Goal: Information Seeking & Learning: Compare options

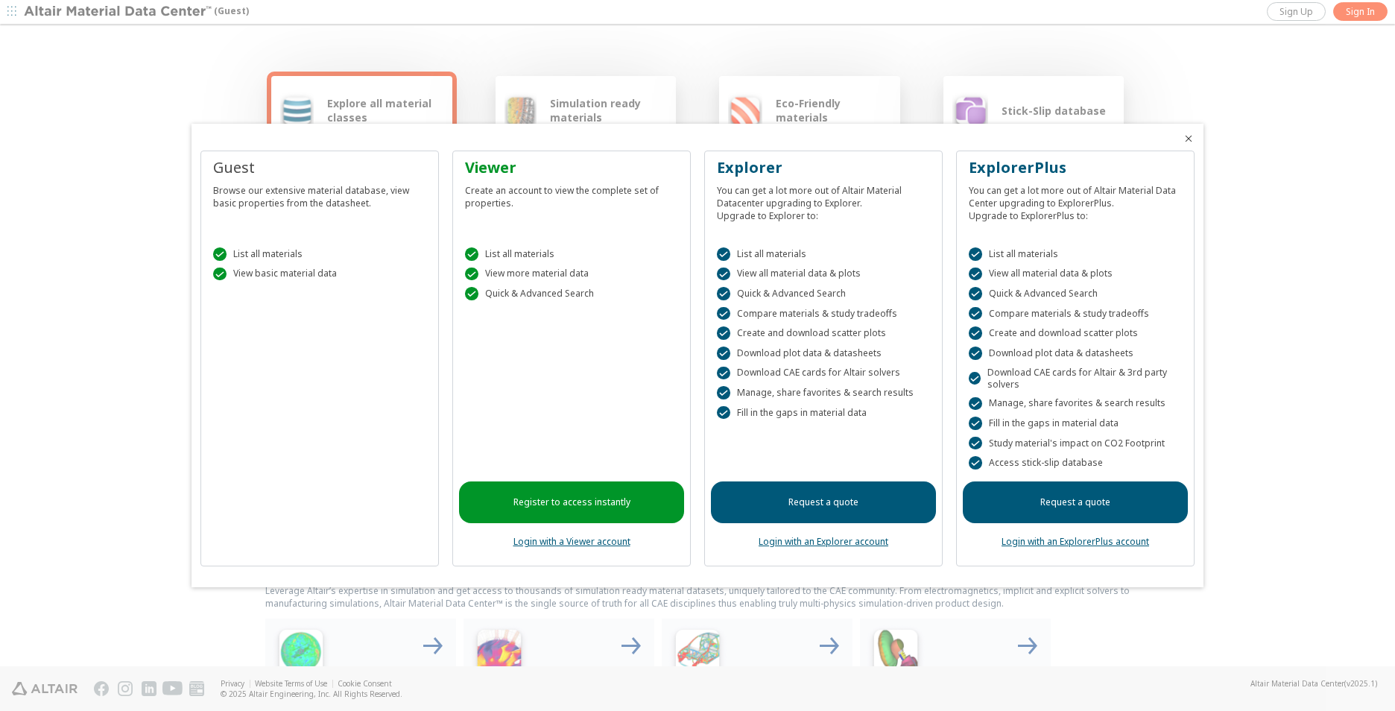
click at [597, 540] on link "Login with a Viewer account" at bounding box center [571, 541] width 117 height 13
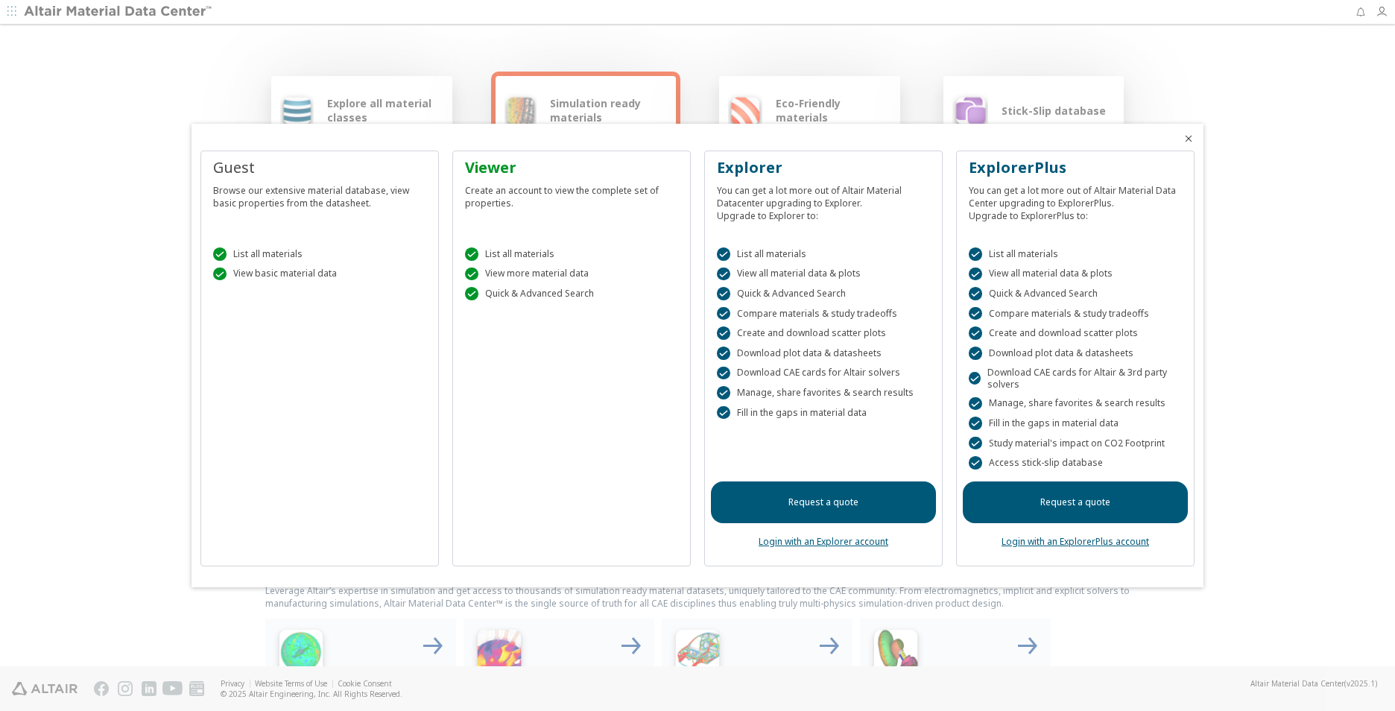
click at [1181, 137] on span "Close" at bounding box center [1188, 139] width 18 height 12
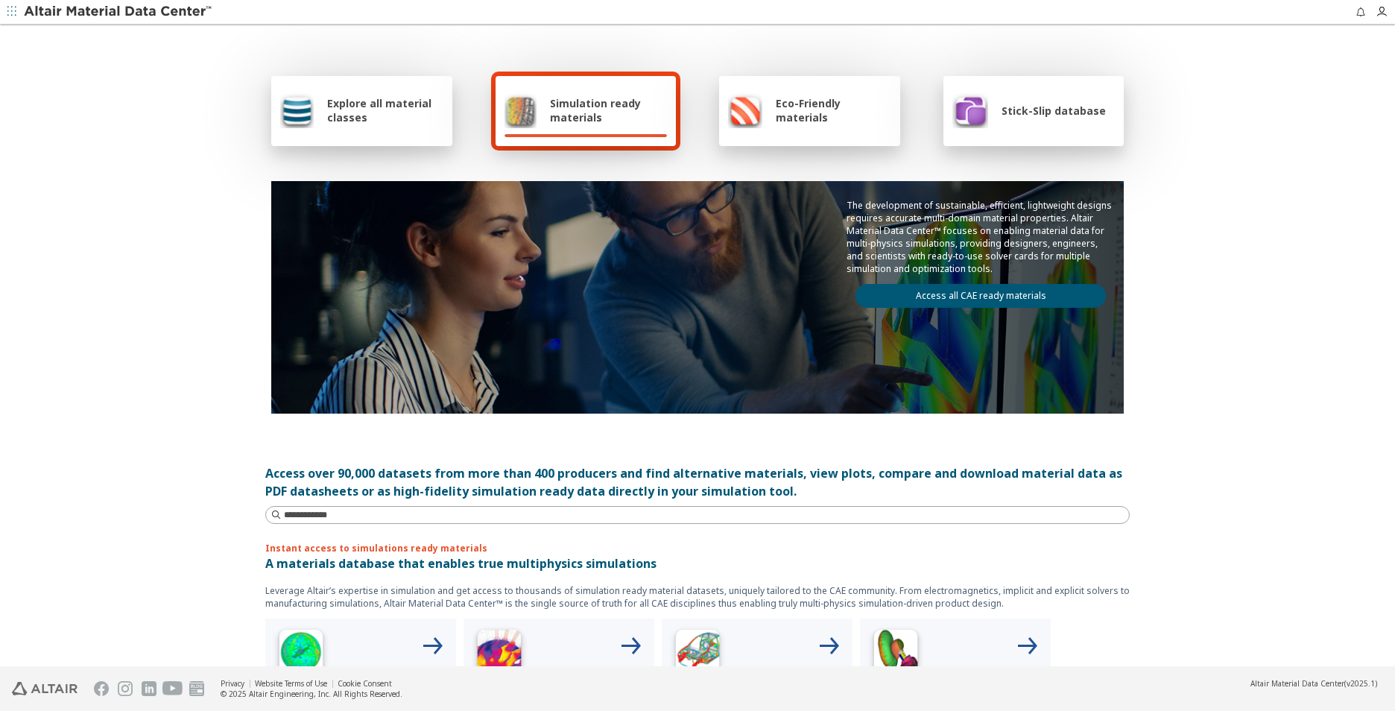
click at [399, 91] on div "Explore all material classes" at bounding box center [361, 111] width 181 height 70
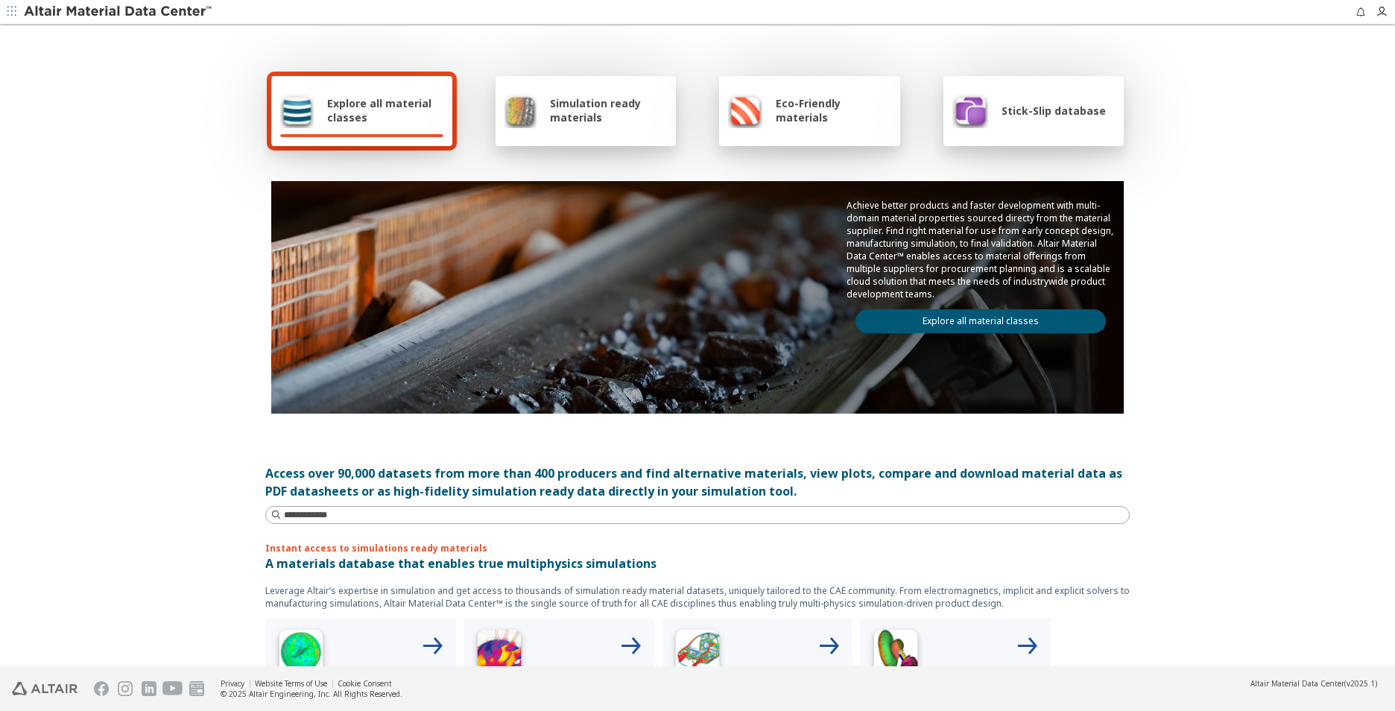
click at [972, 323] on link "Explore all material classes" at bounding box center [980, 321] width 250 height 24
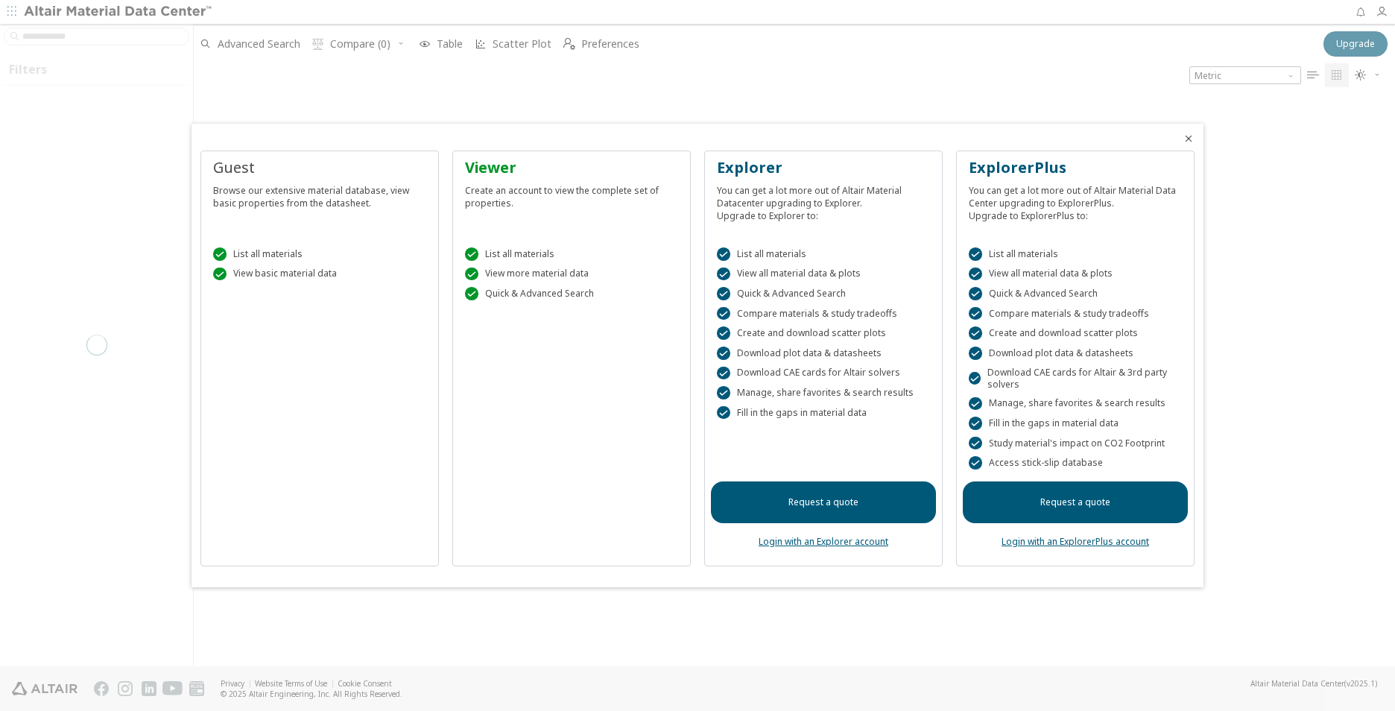
click at [555, 251] on div " List all materials" at bounding box center [571, 253] width 213 height 13
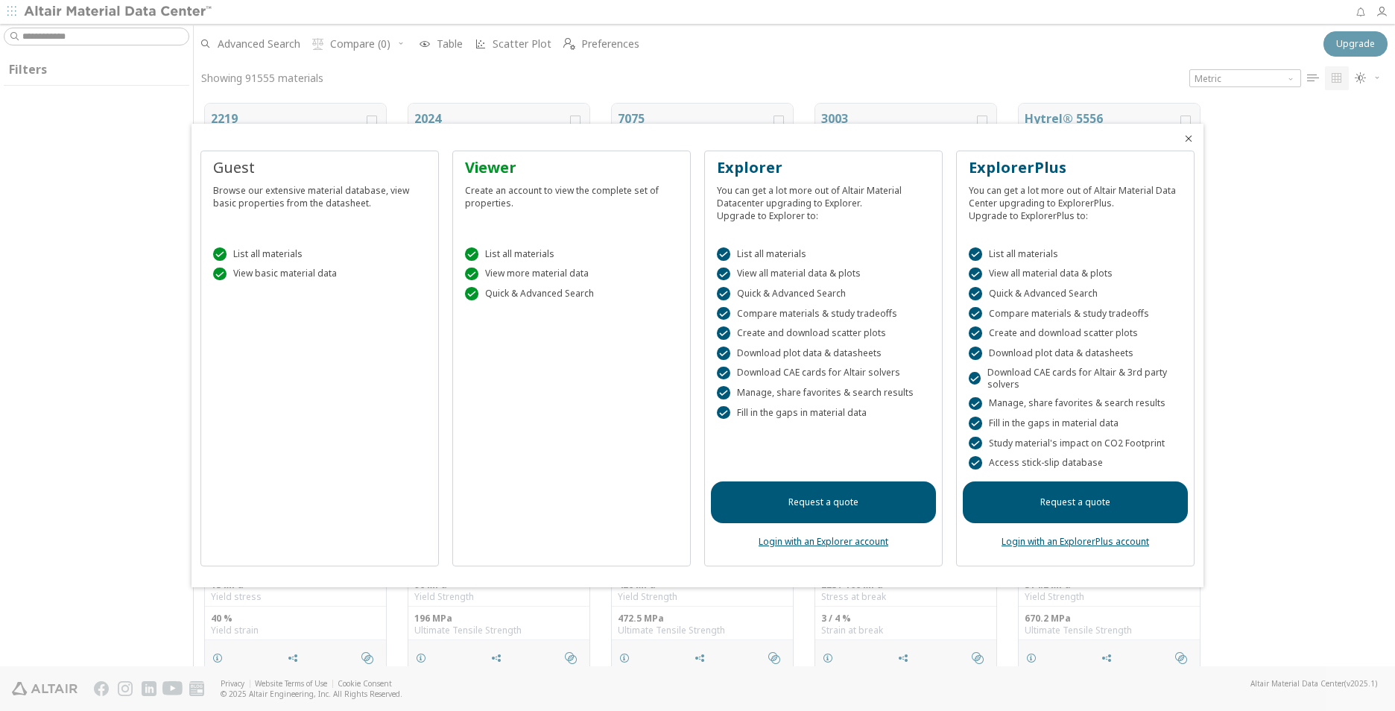
scroll to position [563, 1190]
click at [1188, 138] on icon "Close" at bounding box center [1188, 139] width 12 height 12
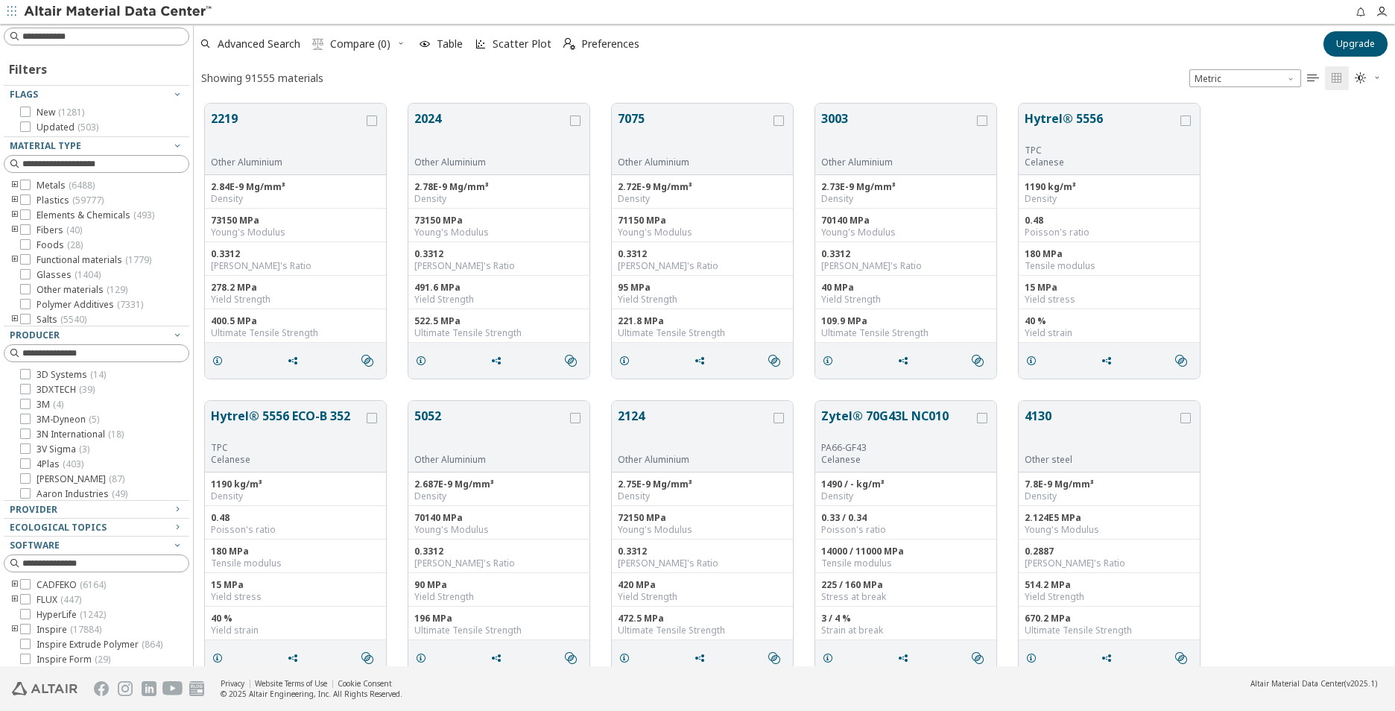
click at [16, 201] on icon "toogle group" at bounding box center [15, 200] width 10 height 12
click at [39, 212] on icon "toogle group" at bounding box center [37, 215] width 10 height 12
click at [70, 235] on label "ABS ( 2290 )" at bounding box center [96, 230] width 63 height 12
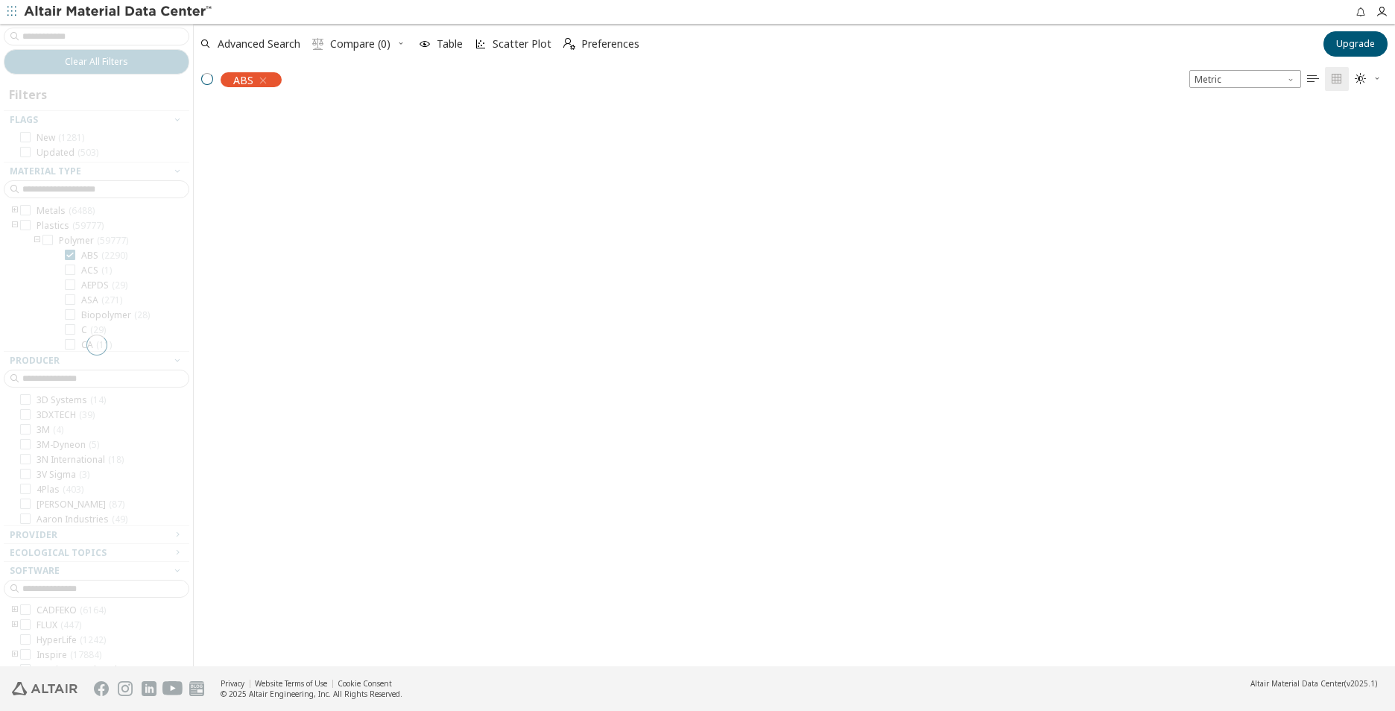
scroll to position [560, 1190]
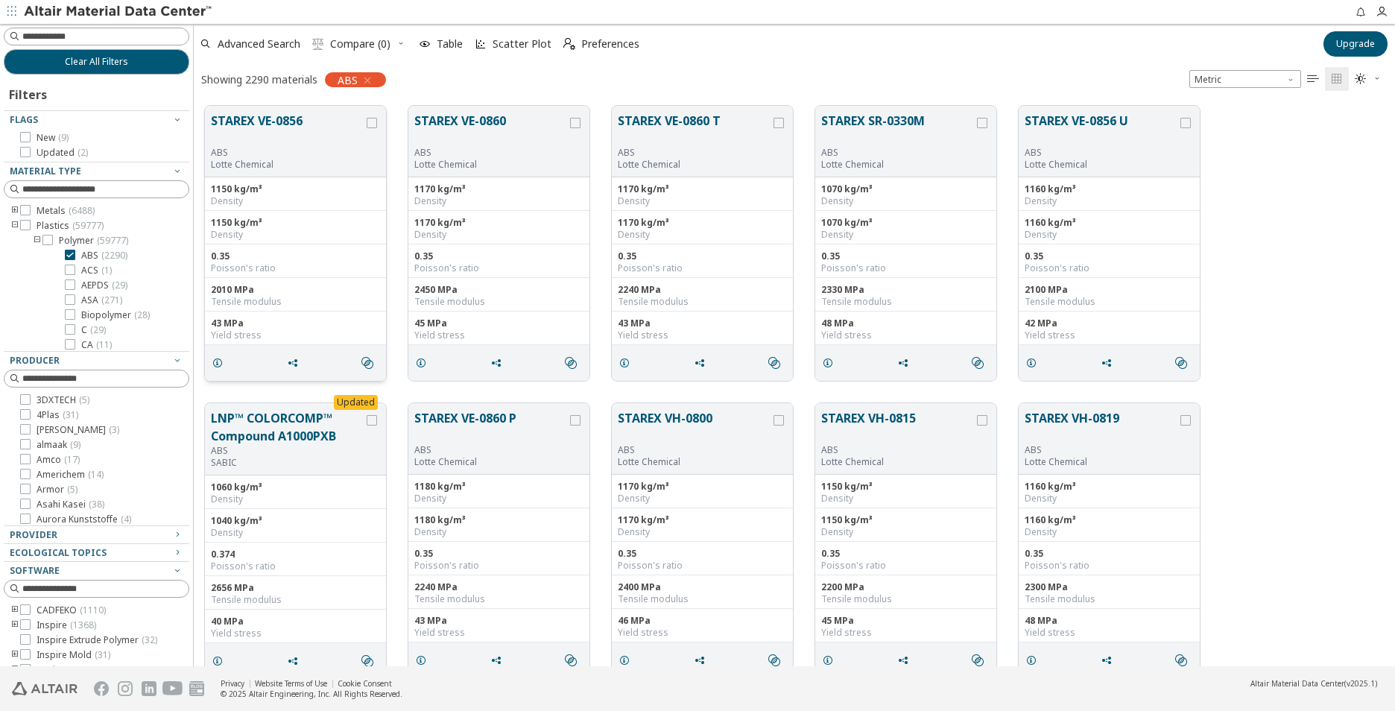
click at [340, 156] on div "ABS" at bounding box center [287, 153] width 153 height 12
click at [379, 121] on label "grid" at bounding box center [373, 123] width 13 height 10
click at [291, 118] on button "STAREX VE-0856" at bounding box center [287, 129] width 153 height 35
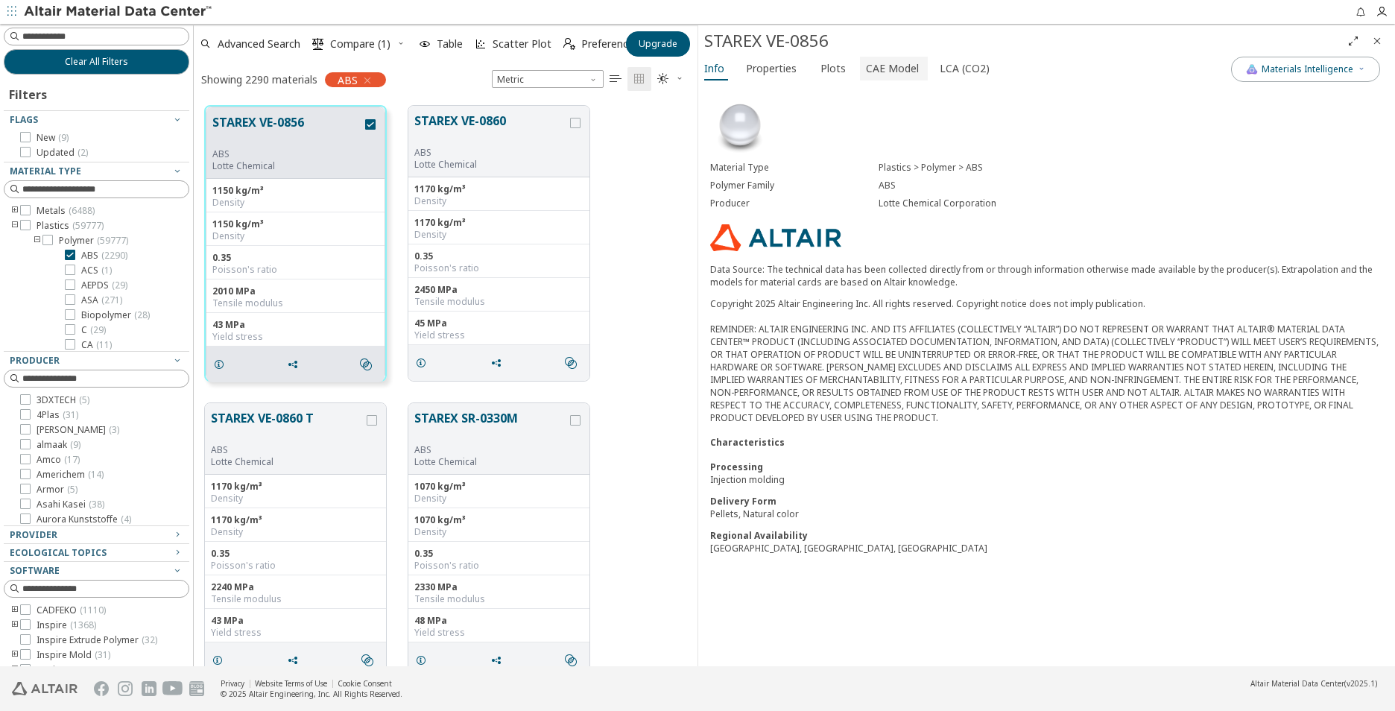
click at [885, 71] on span "CAE Model" at bounding box center [892, 69] width 53 height 24
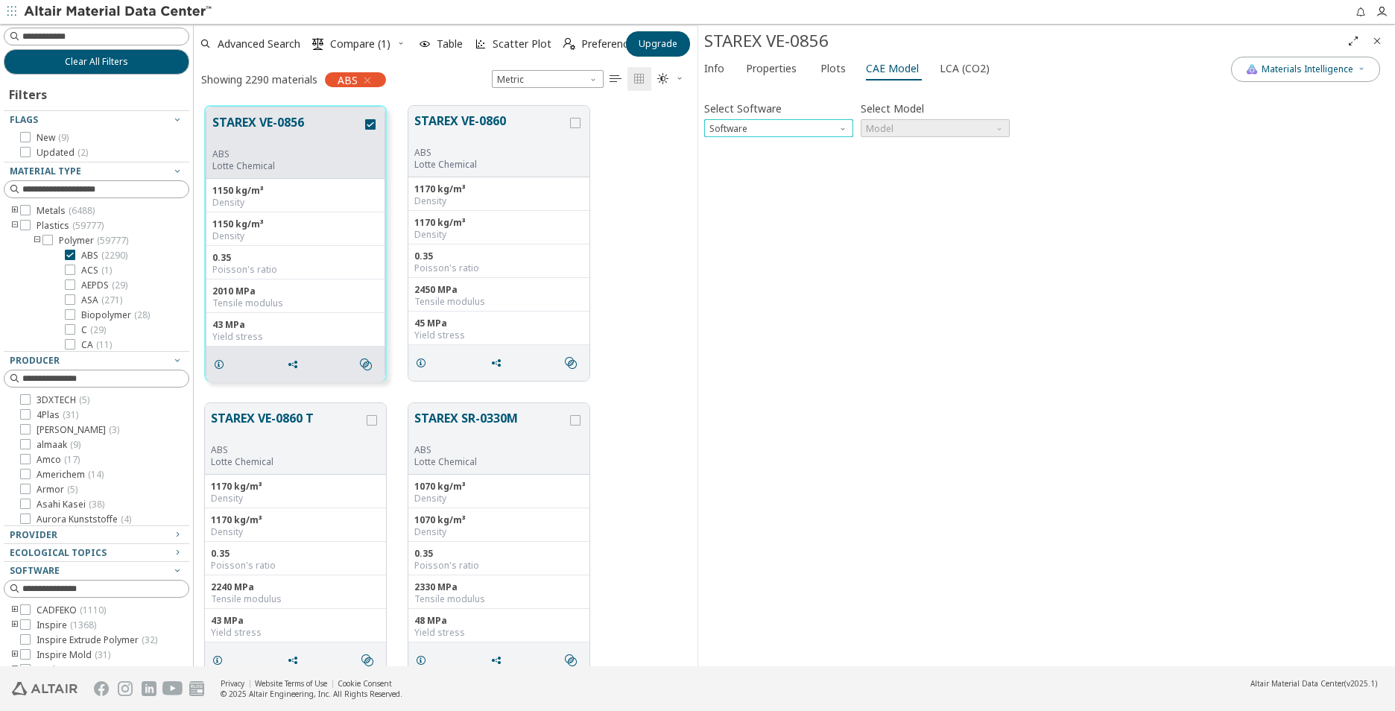
click at [843, 130] on span "Software" at bounding box center [844, 125] width 12 height 12
click at [785, 253] on span "Abaqus" at bounding box center [778, 254] width 137 height 10
click at [975, 124] on span "Model" at bounding box center [935, 128] width 149 height 18
click at [957, 182] on span "Plastic" at bounding box center [935, 182] width 137 height 10
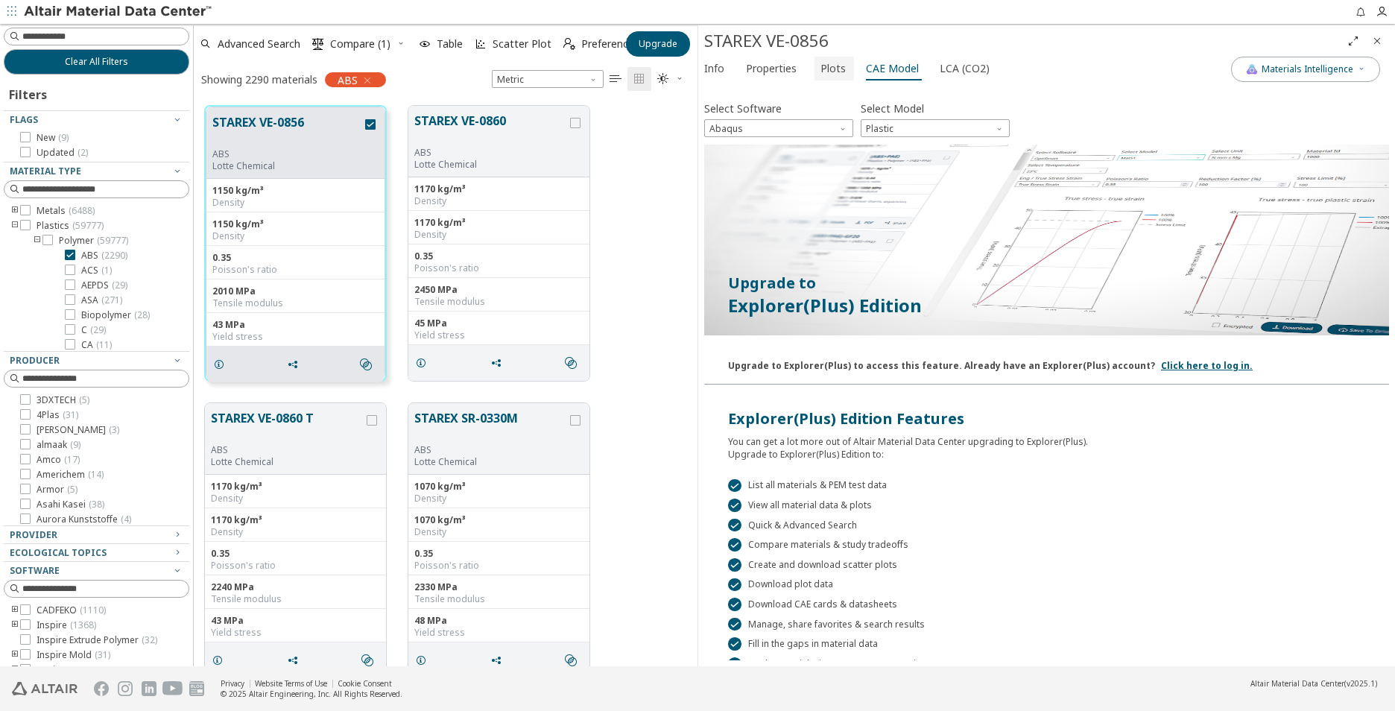
click at [832, 68] on span "Plots" at bounding box center [832, 69] width 25 height 24
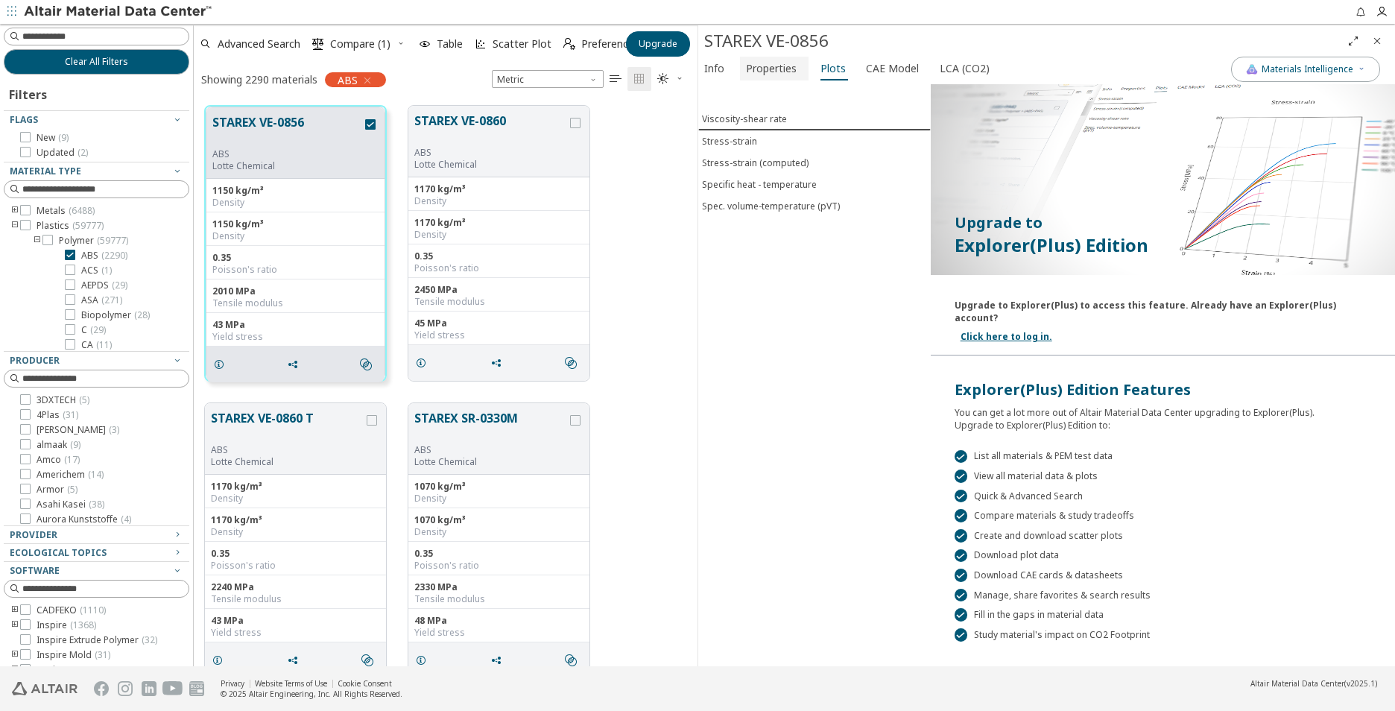
click at [779, 76] on span "Properties" at bounding box center [771, 69] width 51 height 24
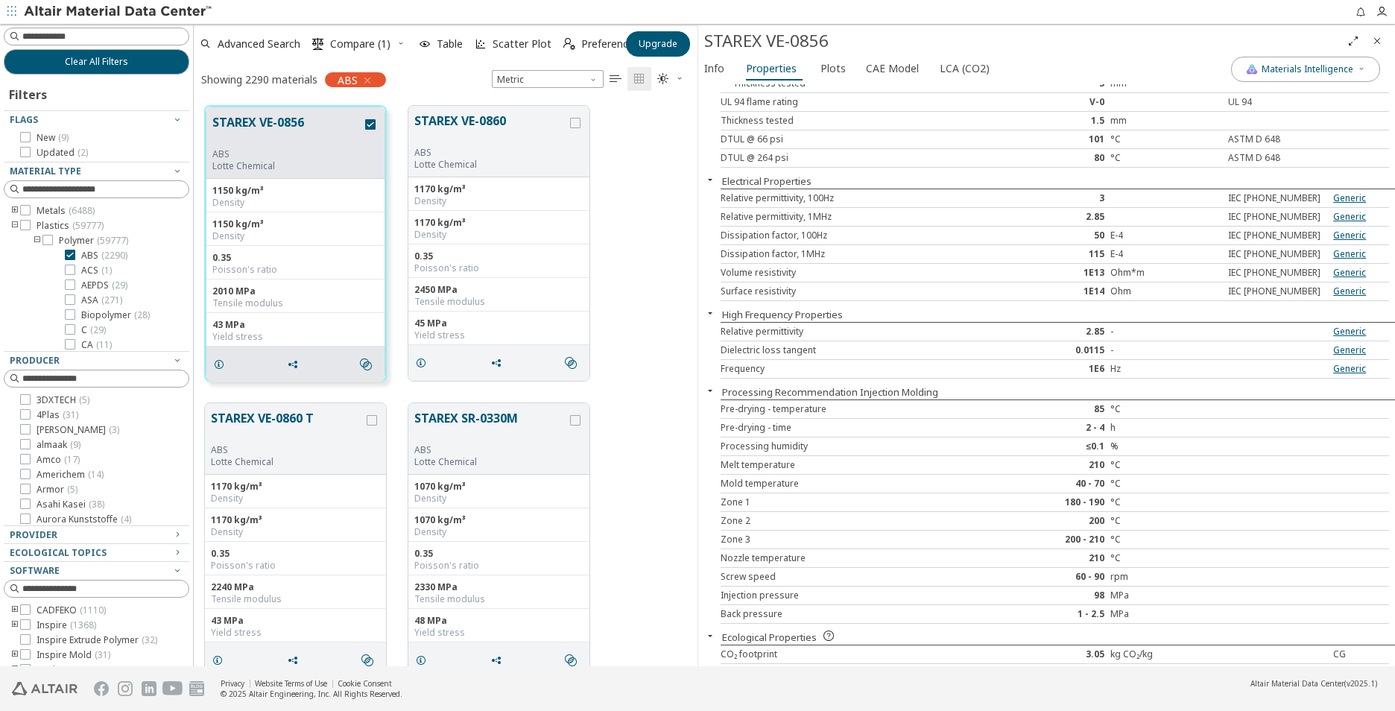
scroll to position [968, 0]
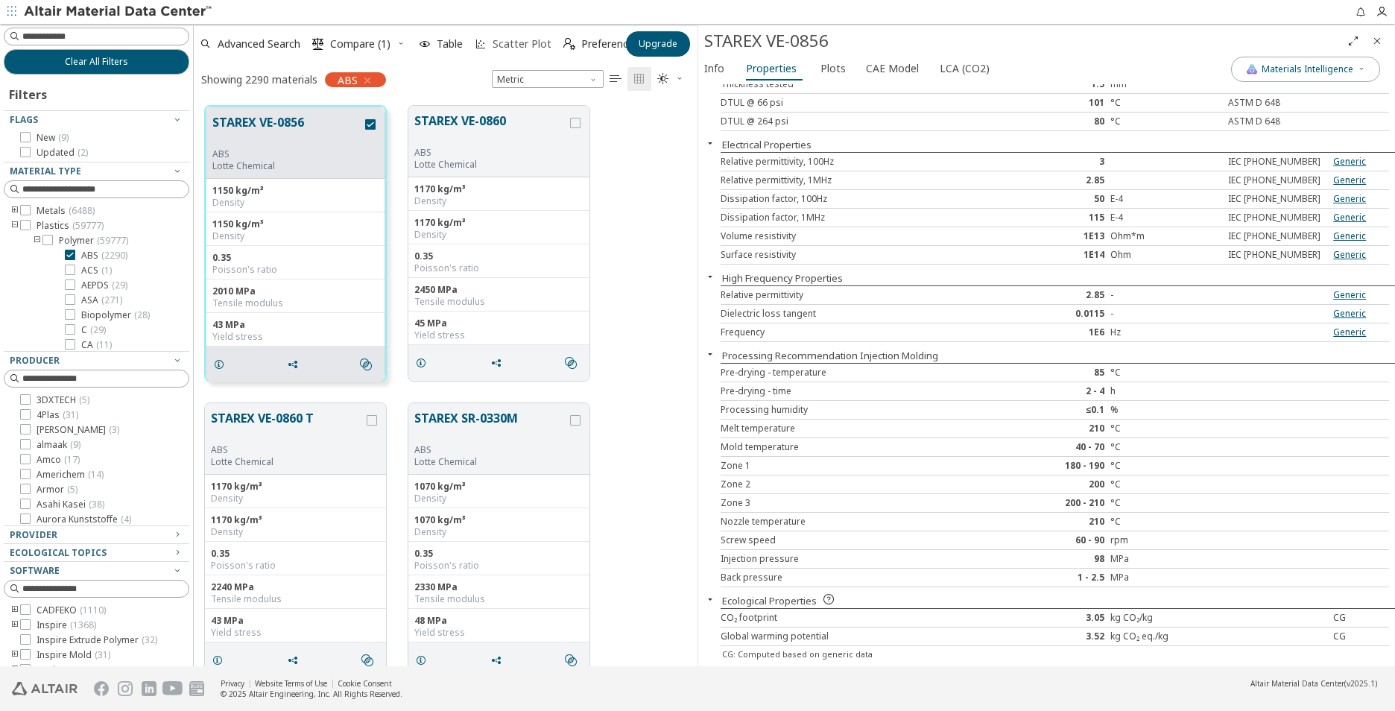
click at [517, 42] on span "Scatter Plot" at bounding box center [522, 44] width 59 height 10
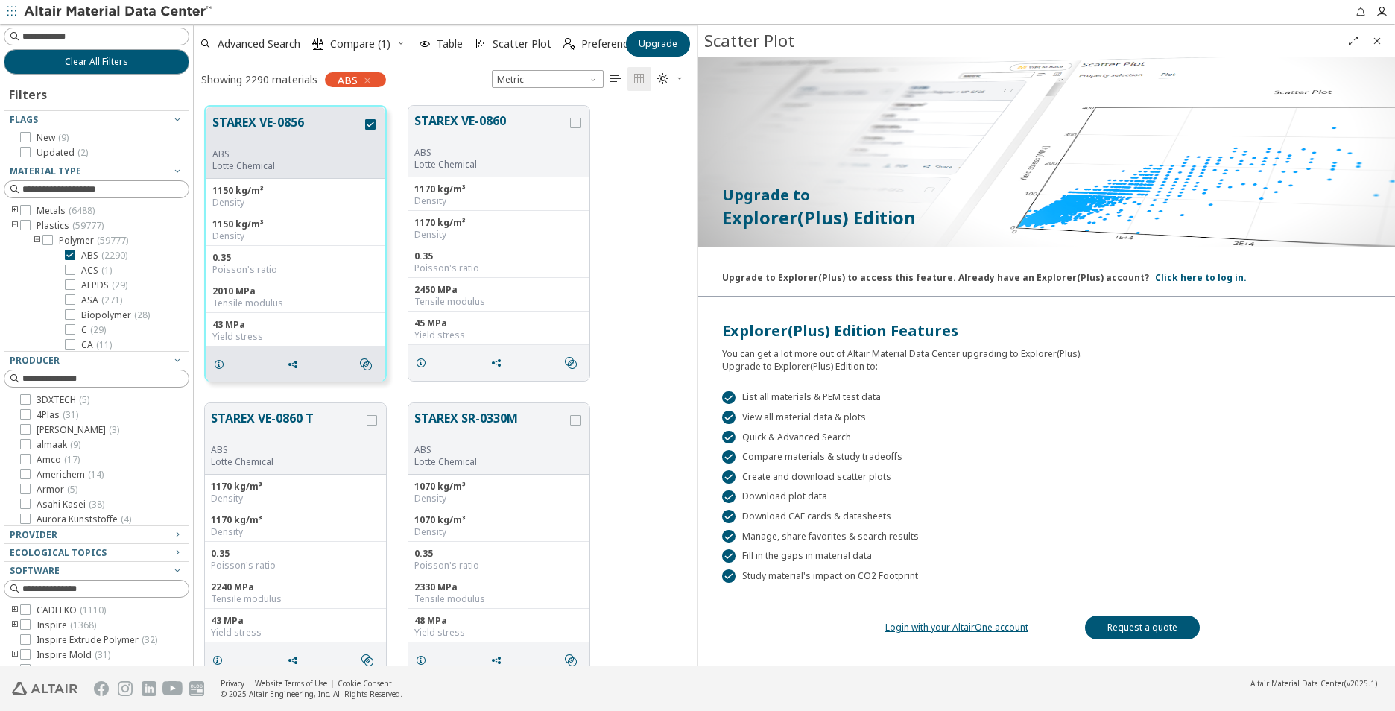
click at [1381, 42] on icon "Close" at bounding box center [1377, 41] width 12 height 12
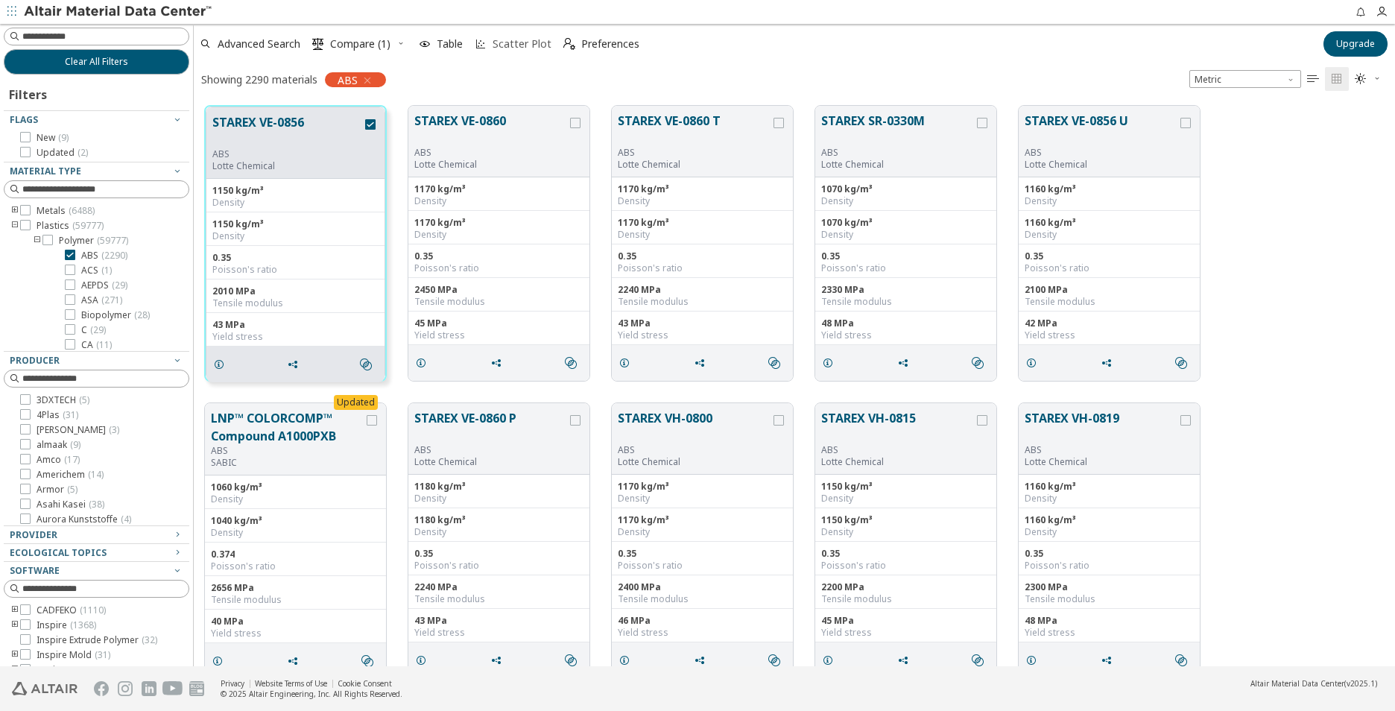
click at [531, 42] on span "Scatter Plot" at bounding box center [522, 44] width 59 height 10
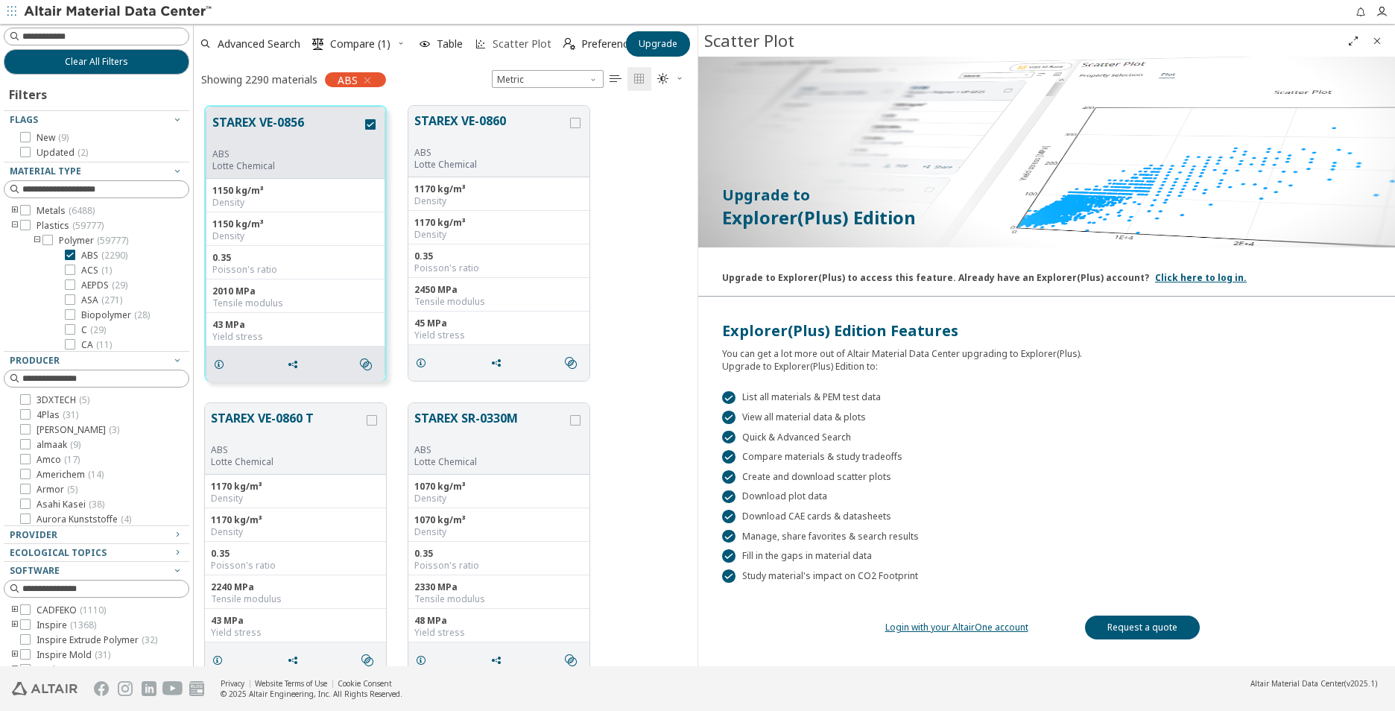
scroll to position [560, 493]
click at [973, 629] on link "Login with your AltairOne account" at bounding box center [956, 627] width 143 height 13
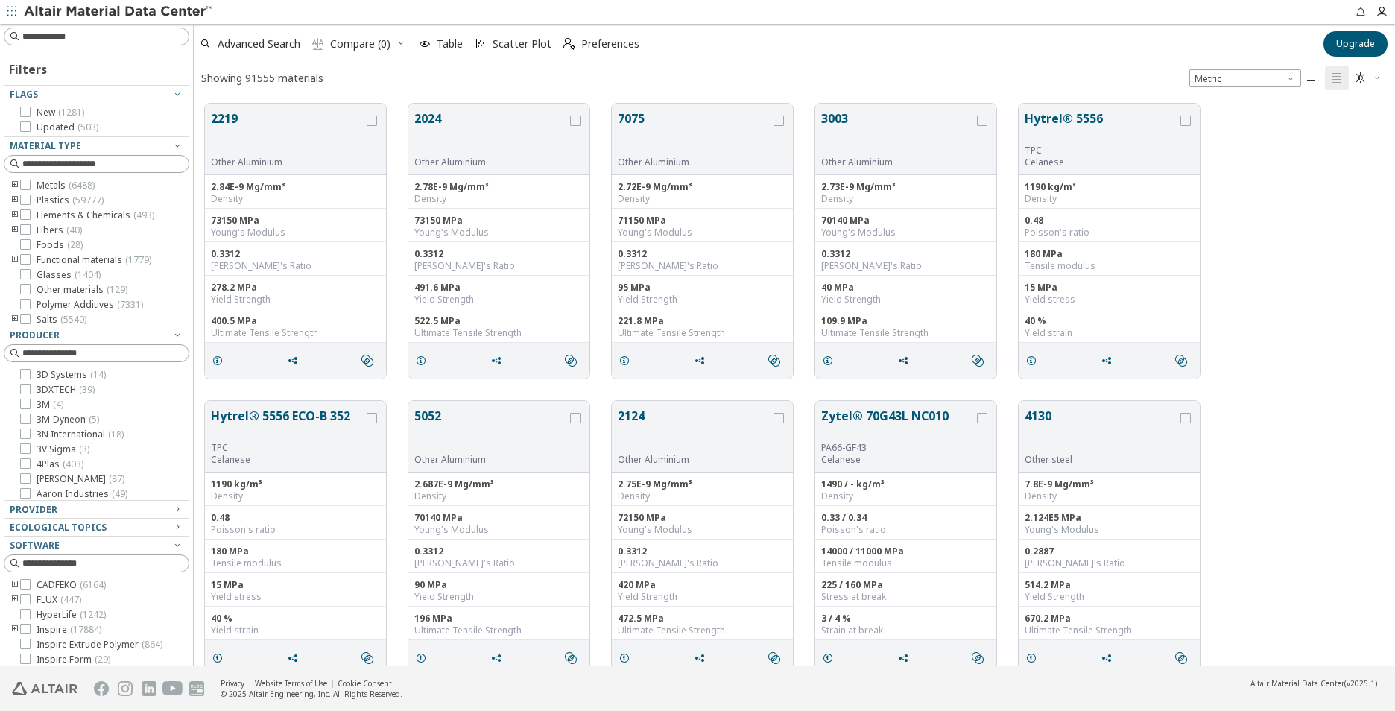
scroll to position [563, 1190]
click at [14, 200] on icon "toogle group" at bounding box center [15, 200] width 10 height 12
click at [39, 213] on icon "toogle group" at bounding box center [37, 215] width 10 height 12
click at [77, 229] on label "ABS ( 2290 )" at bounding box center [96, 230] width 63 height 12
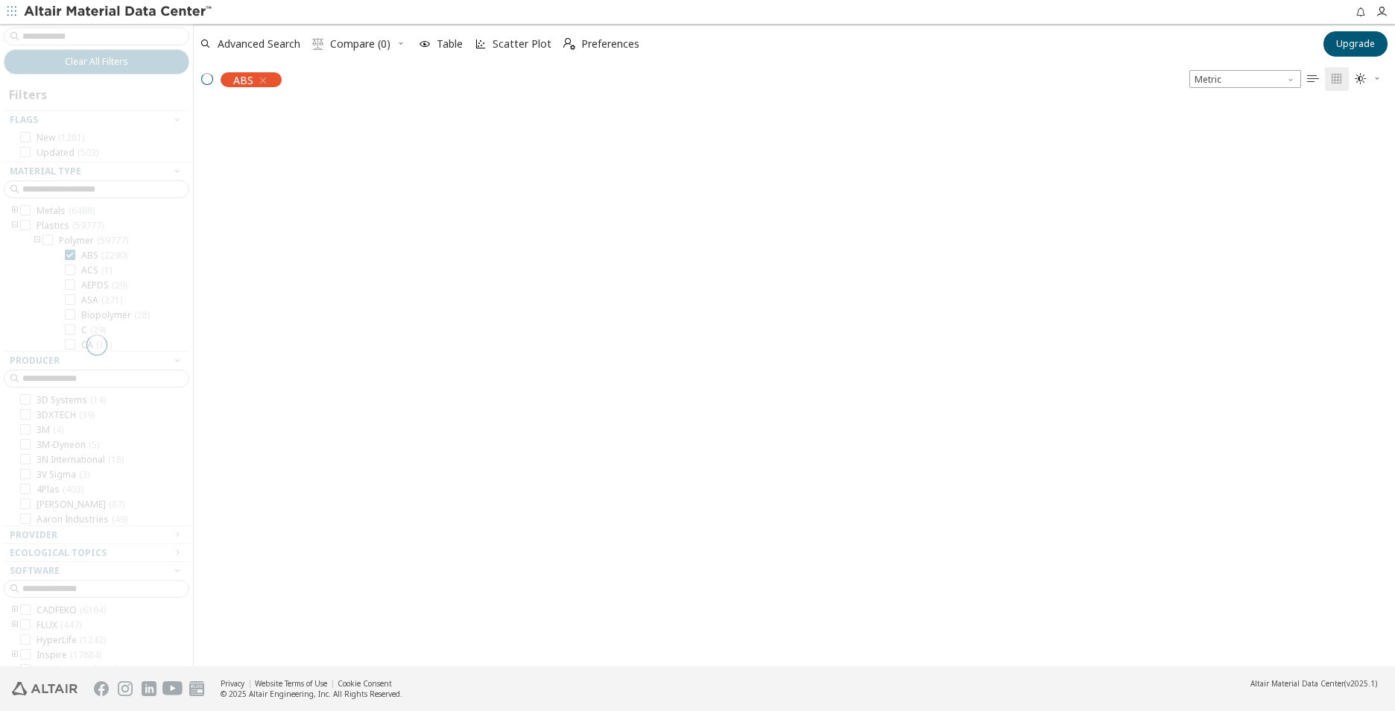
scroll to position [560, 1190]
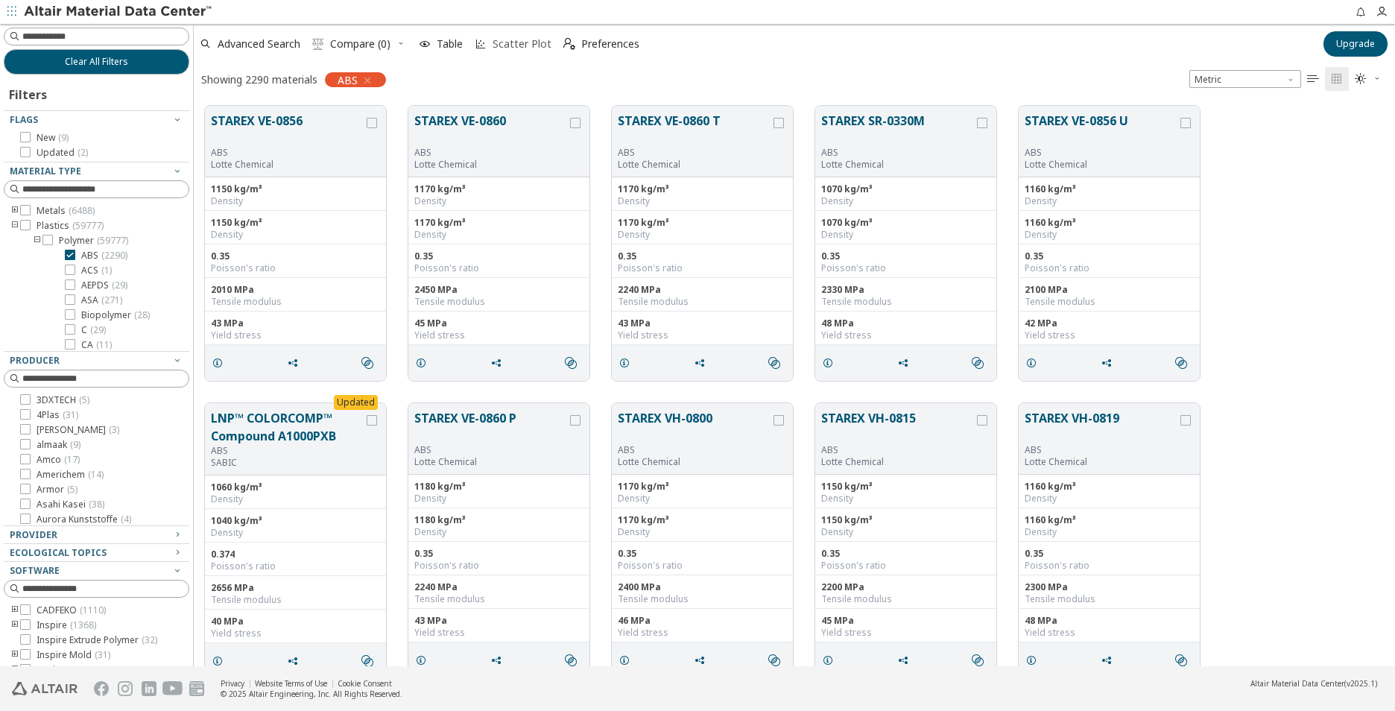
click at [516, 43] on span "Scatter Plot" at bounding box center [522, 44] width 59 height 10
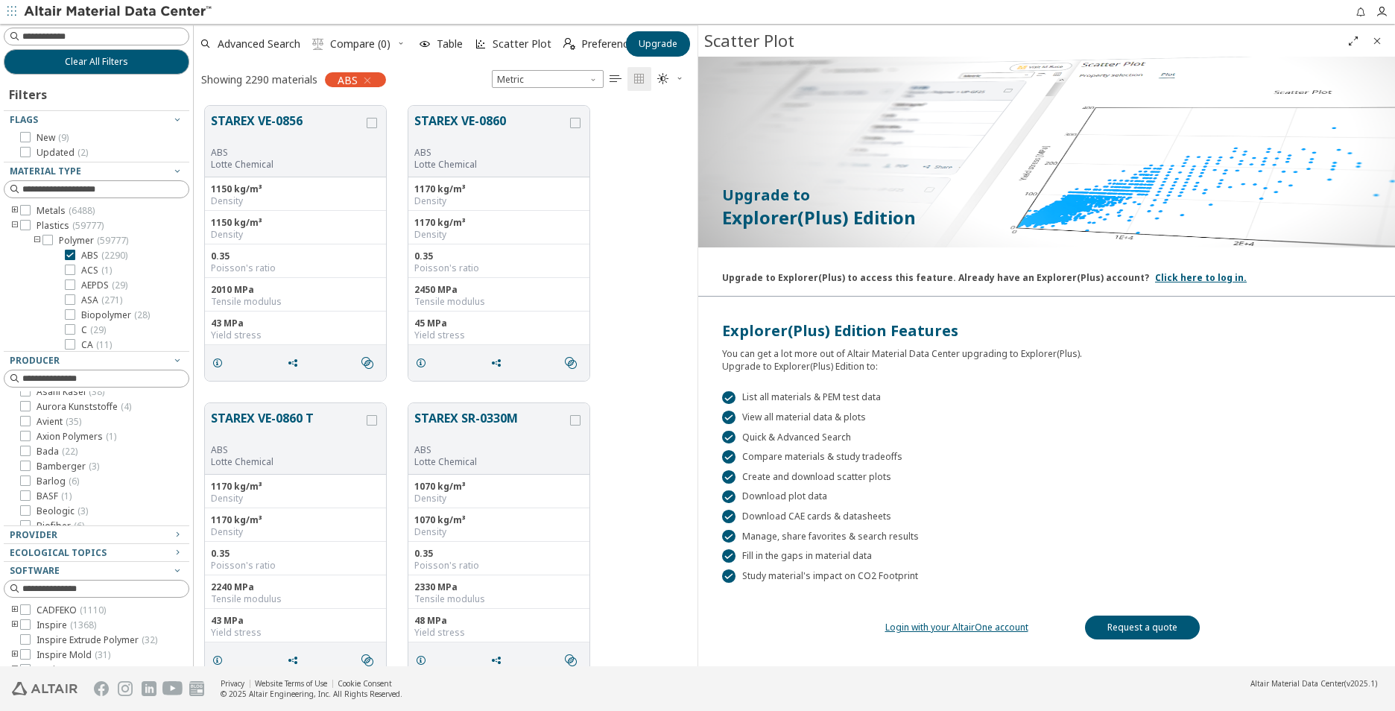
scroll to position [149, 0]
click at [1376, 39] on icon "Close" at bounding box center [1377, 41] width 12 height 12
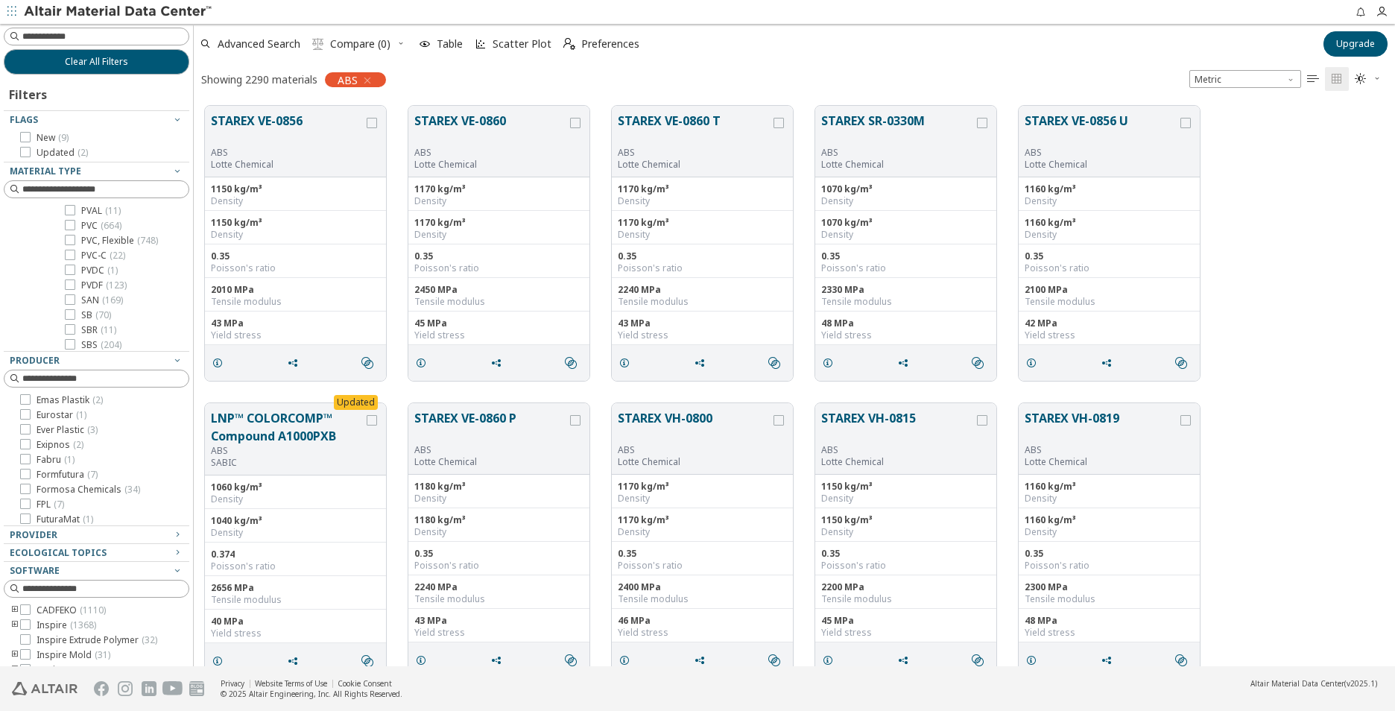
scroll to position [820, 0]
click at [171, 533] on icon "button" at bounding box center [177, 534] width 12 height 12
click at [153, 586] on div "Ecological Topics" at bounding box center [91, 586] width 162 height 12
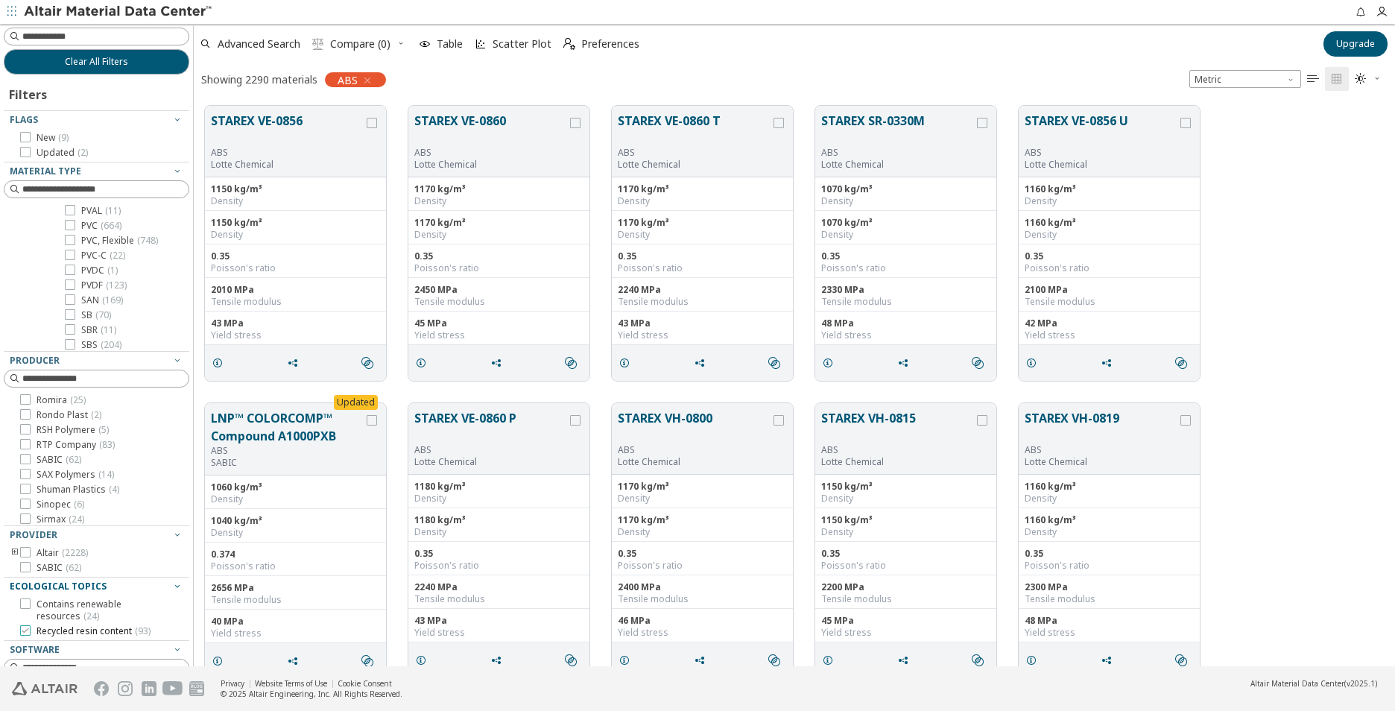
click at [32, 629] on label "Recycled resin content ( 93 )" at bounding box center [85, 631] width 130 height 12
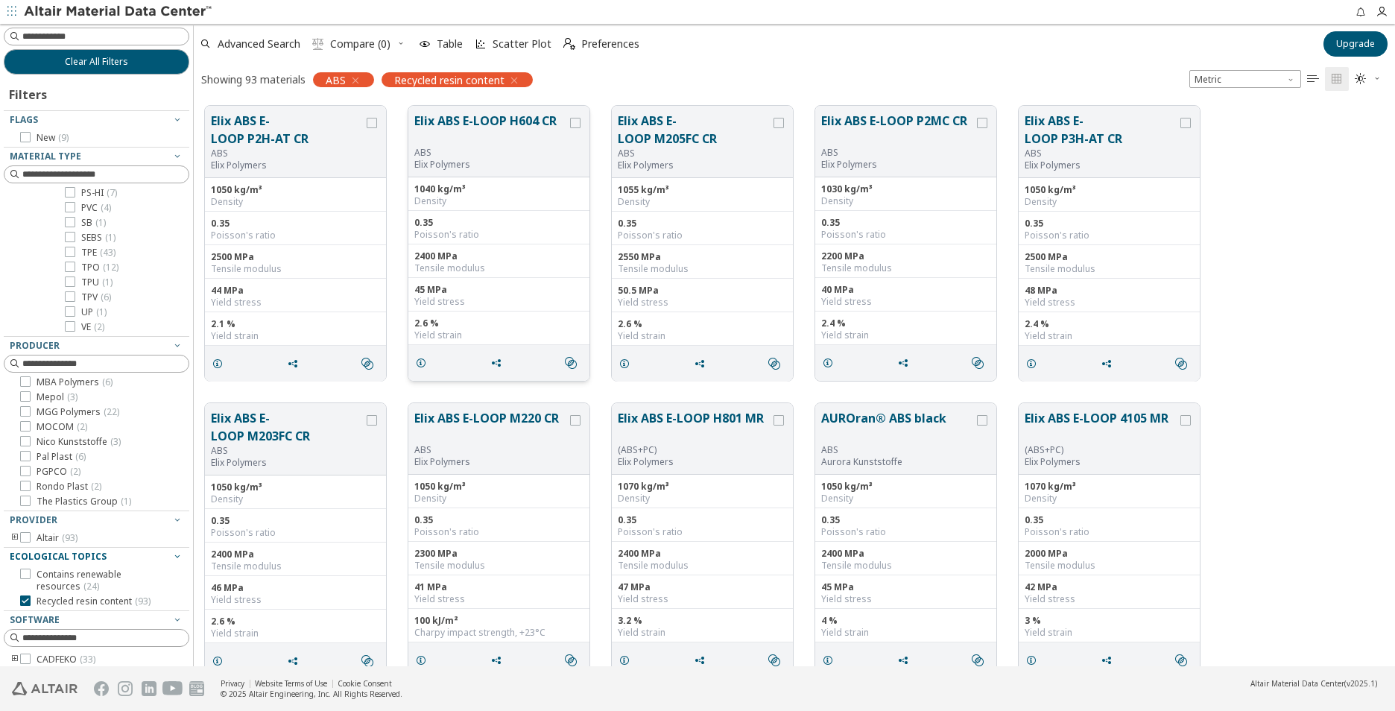
scroll to position [182, 0]
click at [260, 39] on span "Advanced Search" at bounding box center [259, 44] width 83 height 10
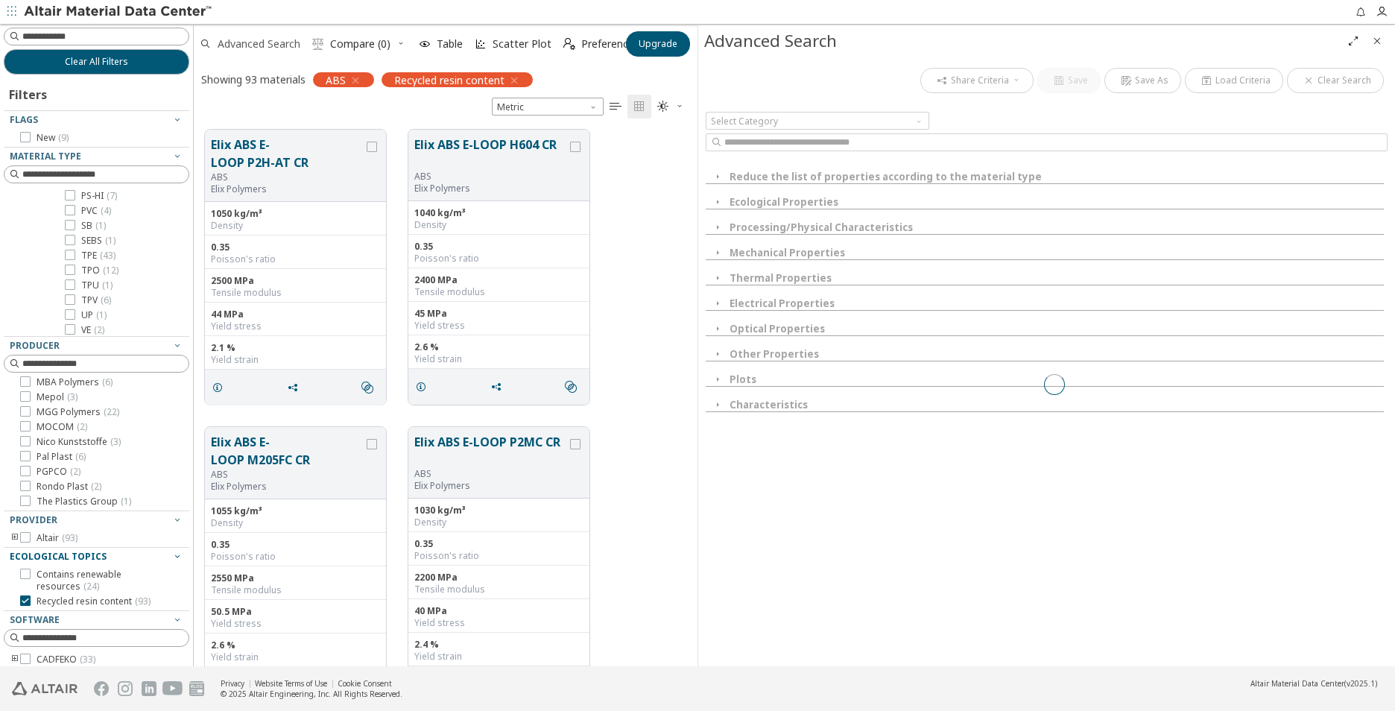
scroll to position [536, 493]
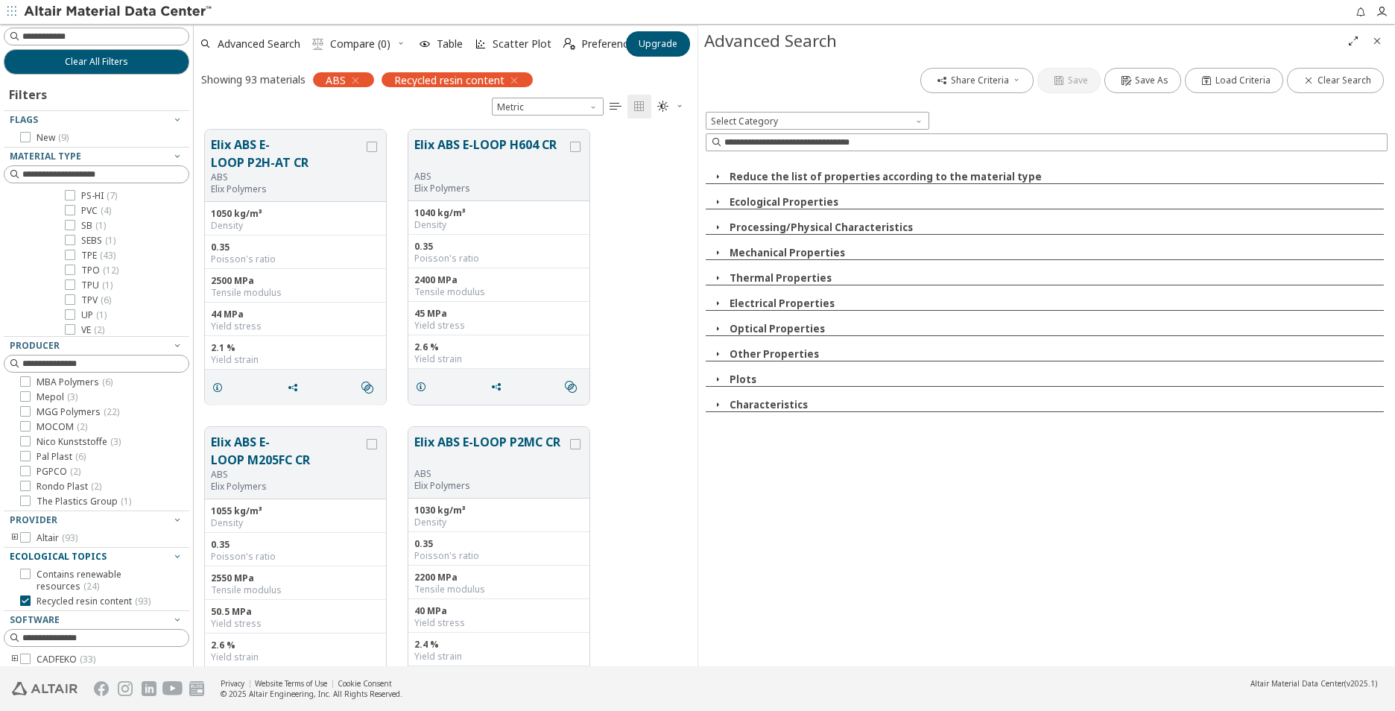
click at [726, 173] on span "button" at bounding box center [718, 176] width 18 height 13
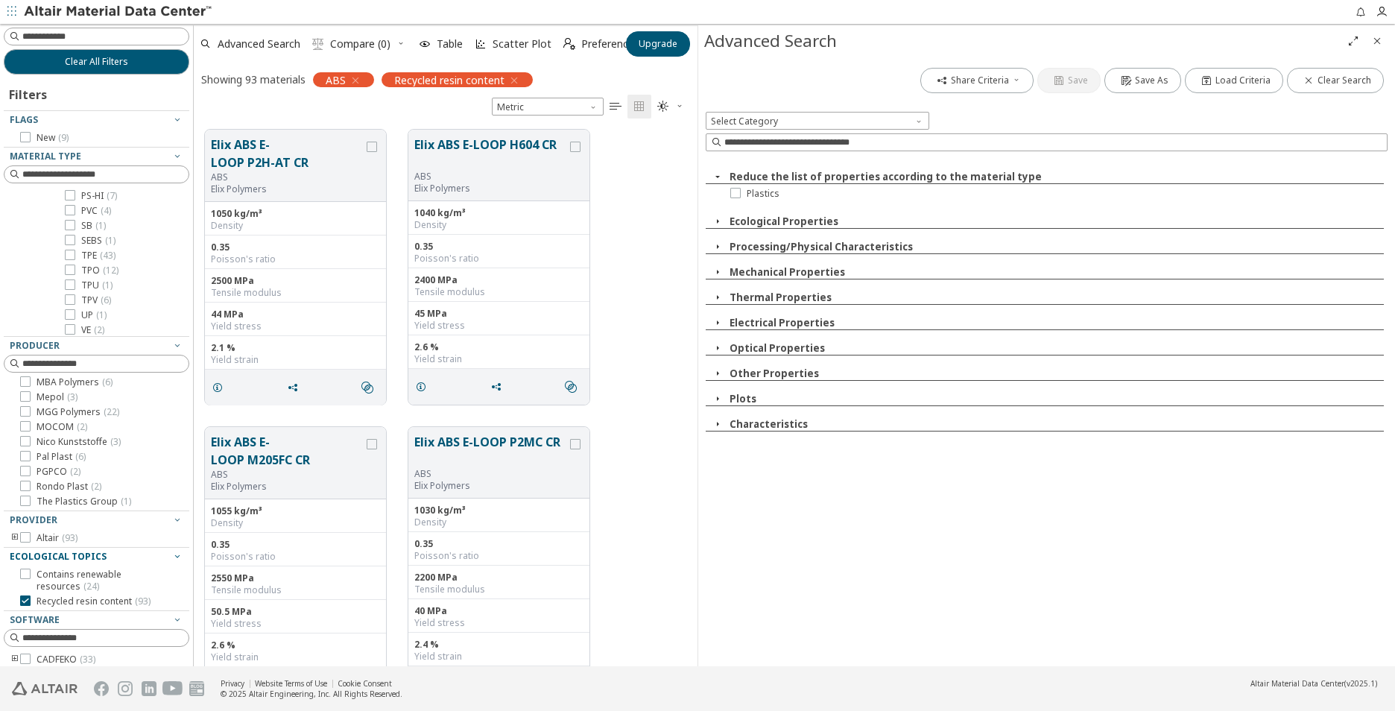
click at [726, 173] on span "button" at bounding box center [718, 176] width 18 height 13
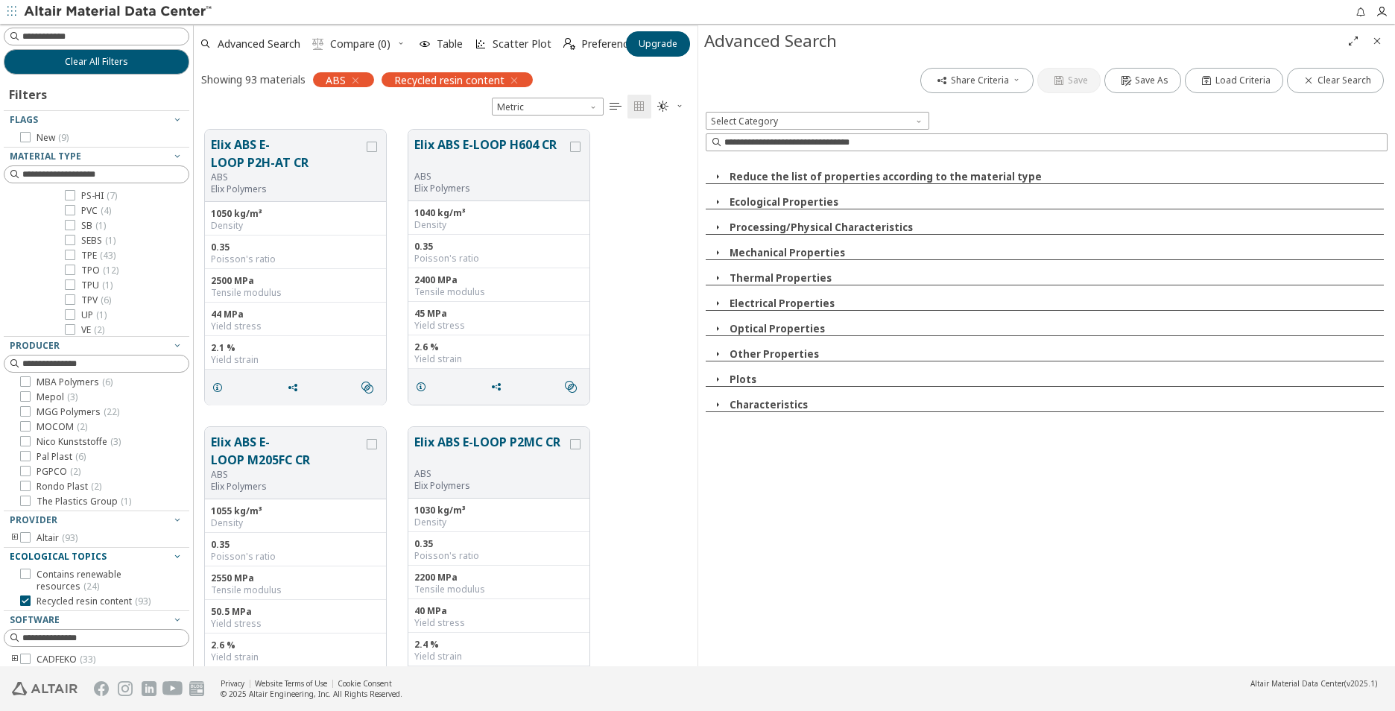
click at [718, 197] on icon "button" at bounding box center [718, 202] width 12 height 12
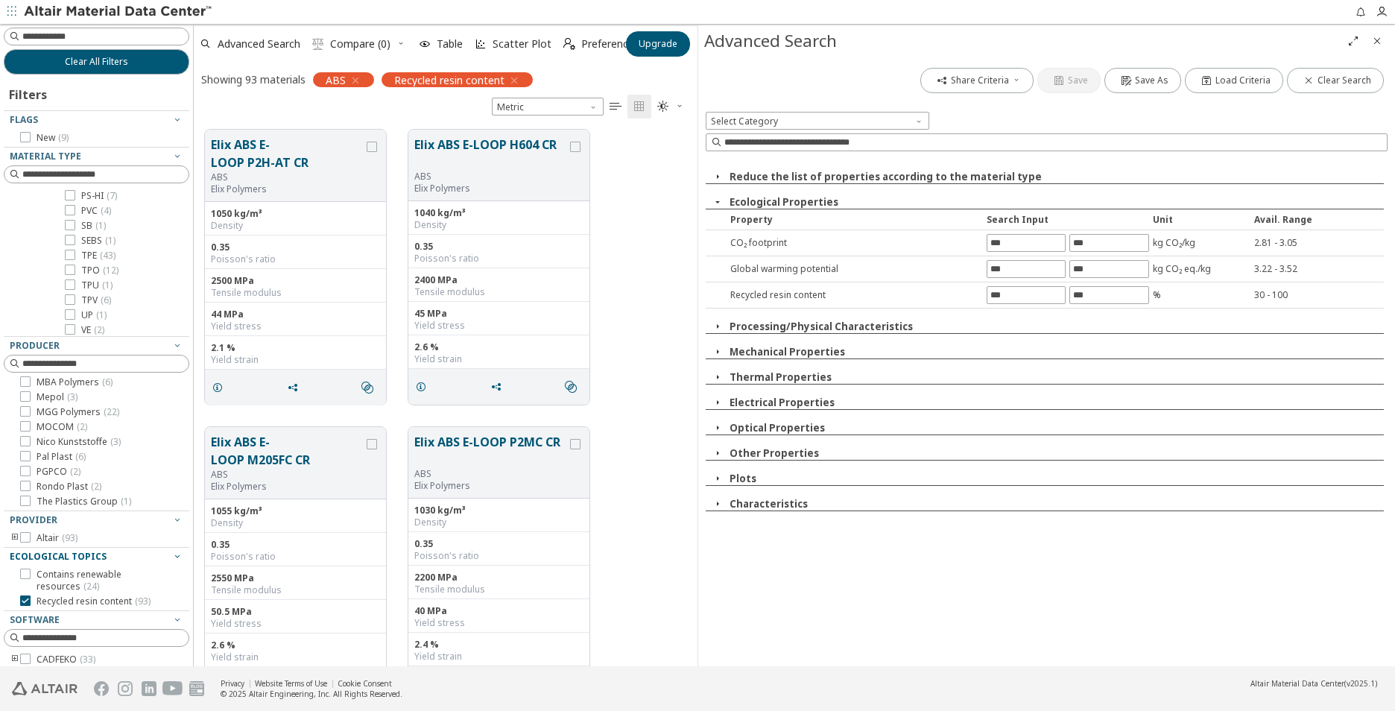
click at [750, 247] on div "CO₂ footprint" at bounding box center [853, 242] width 260 height 13
click at [744, 241] on div "CO₂ footprint" at bounding box center [853, 242] width 260 height 13
click at [1229, 86] on button "Load Criteria" at bounding box center [1234, 80] width 98 height 25
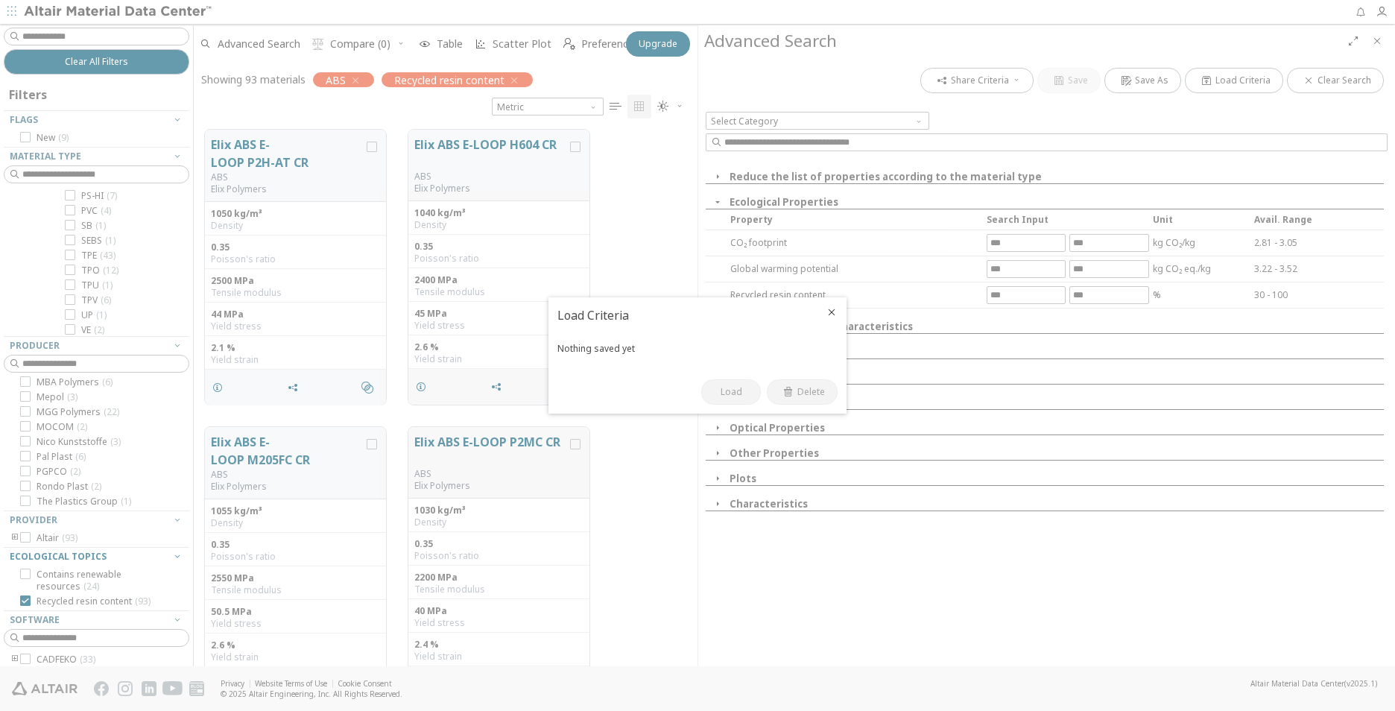
click at [835, 309] on icon "Close" at bounding box center [832, 312] width 12 height 12
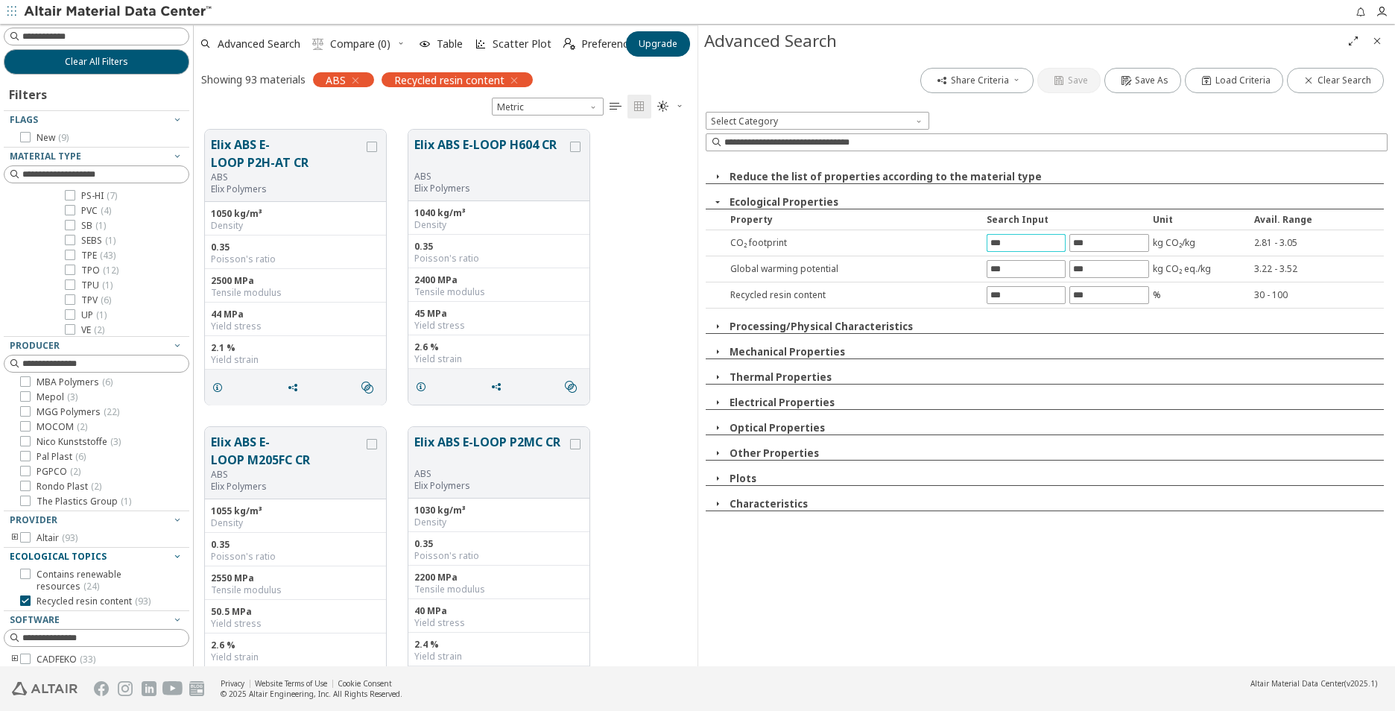
click at [1027, 237] on input "text" at bounding box center [1025, 243] width 77 height 16
click at [720, 321] on icon "button" at bounding box center [718, 326] width 12 height 12
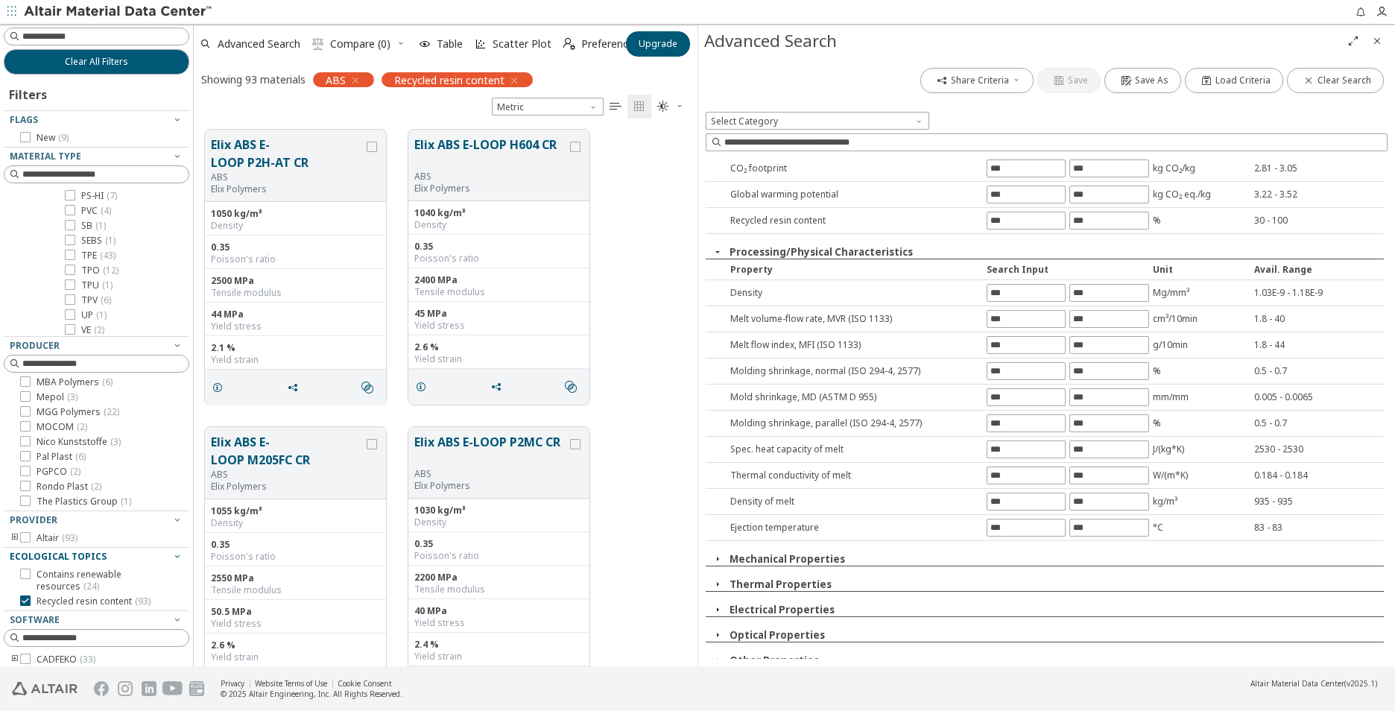
scroll to position [134, 0]
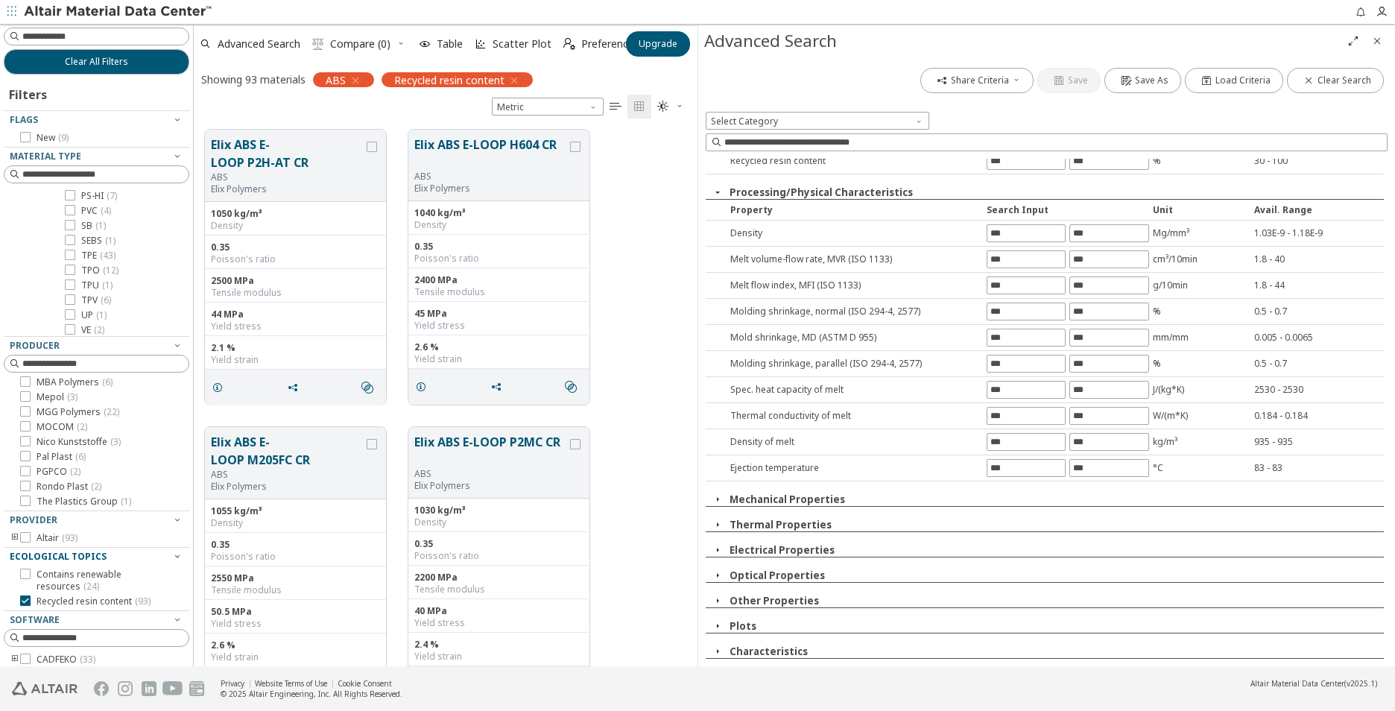
click at [719, 509] on div "Reduce the list of properties according to the material type Ecological Propert…" at bounding box center [1047, 409] width 682 height 500
click at [725, 496] on span "button" at bounding box center [718, 499] width 18 height 13
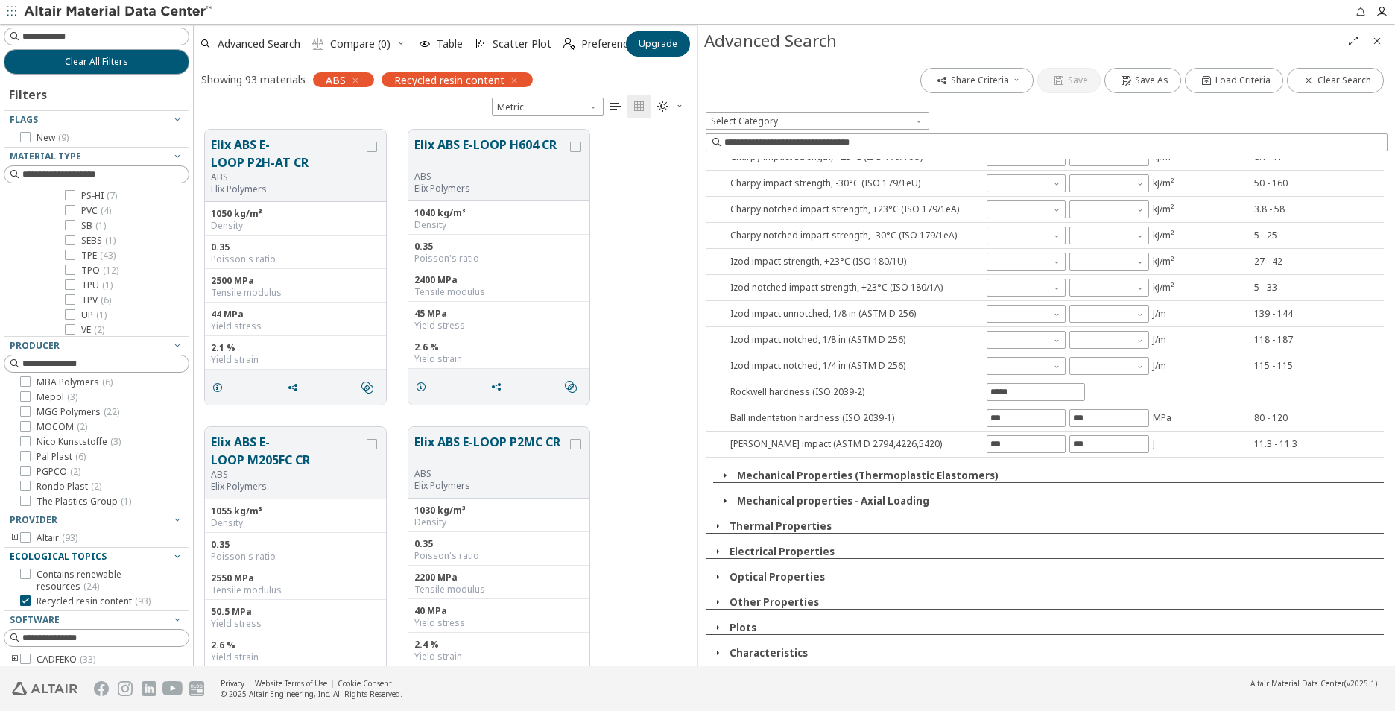
scroll to position [805, 0]
click at [720, 623] on icon "button" at bounding box center [718, 626] width 12 height 12
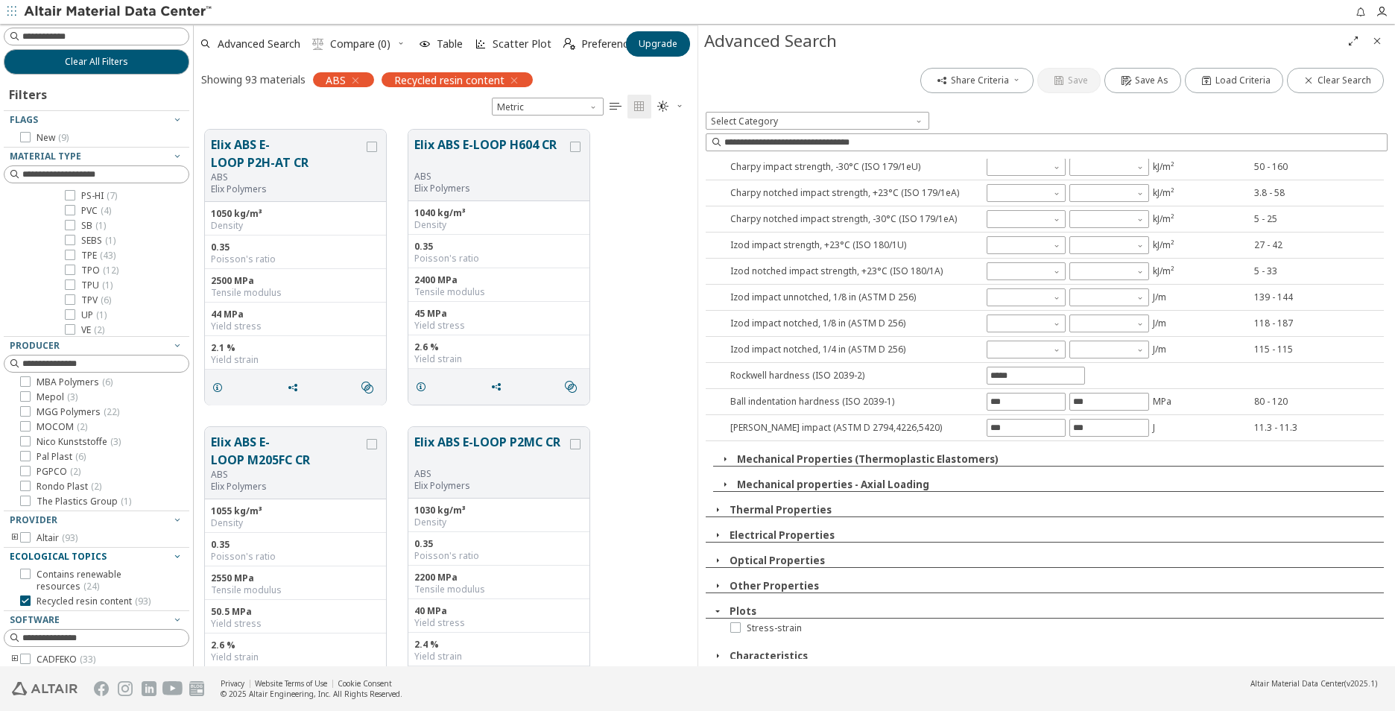
scroll to position [825, 0]
click at [720, 627] on div "Stress-strain" at bounding box center [858, 623] width 305 height 19
click at [733, 627] on icon at bounding box center [735, 622] width 10 height 10
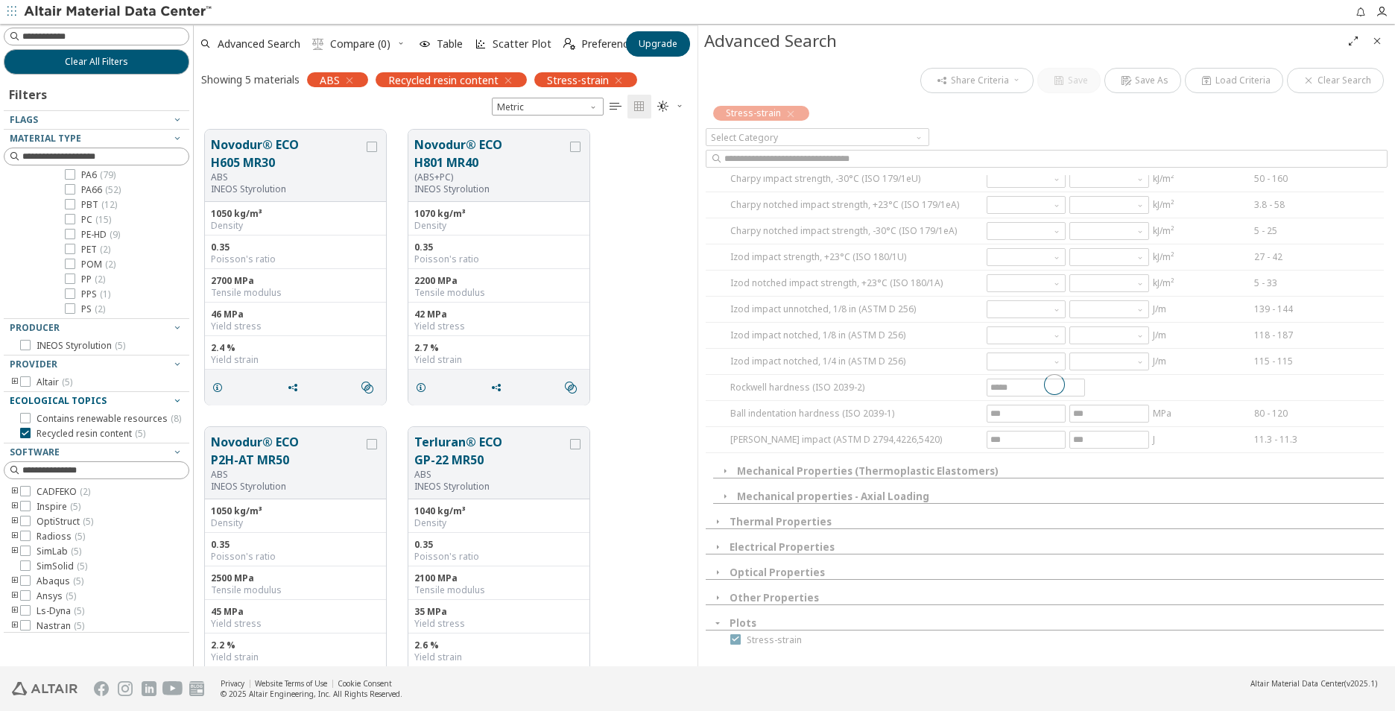
scroll to position [374, 0]
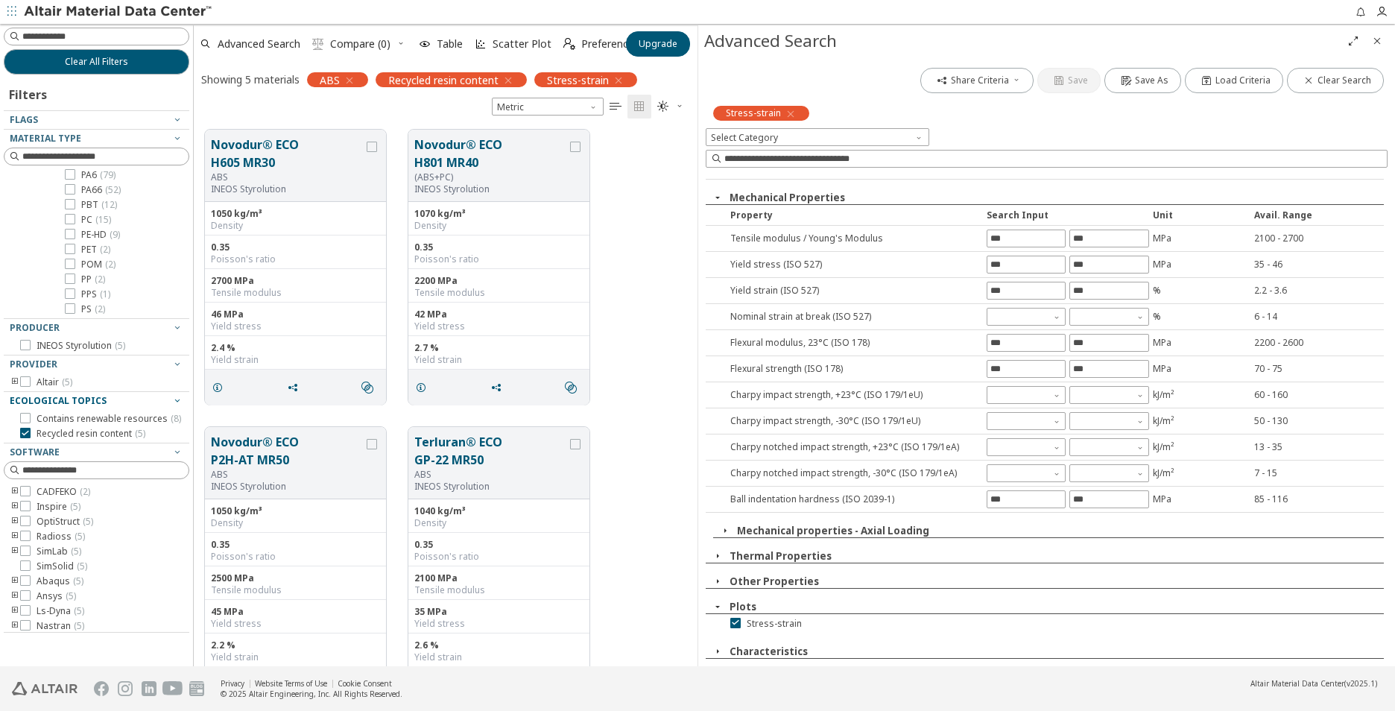
click at [1374, 38] on icon "Close" at bounding box center [1377, 41] width 12 height 12
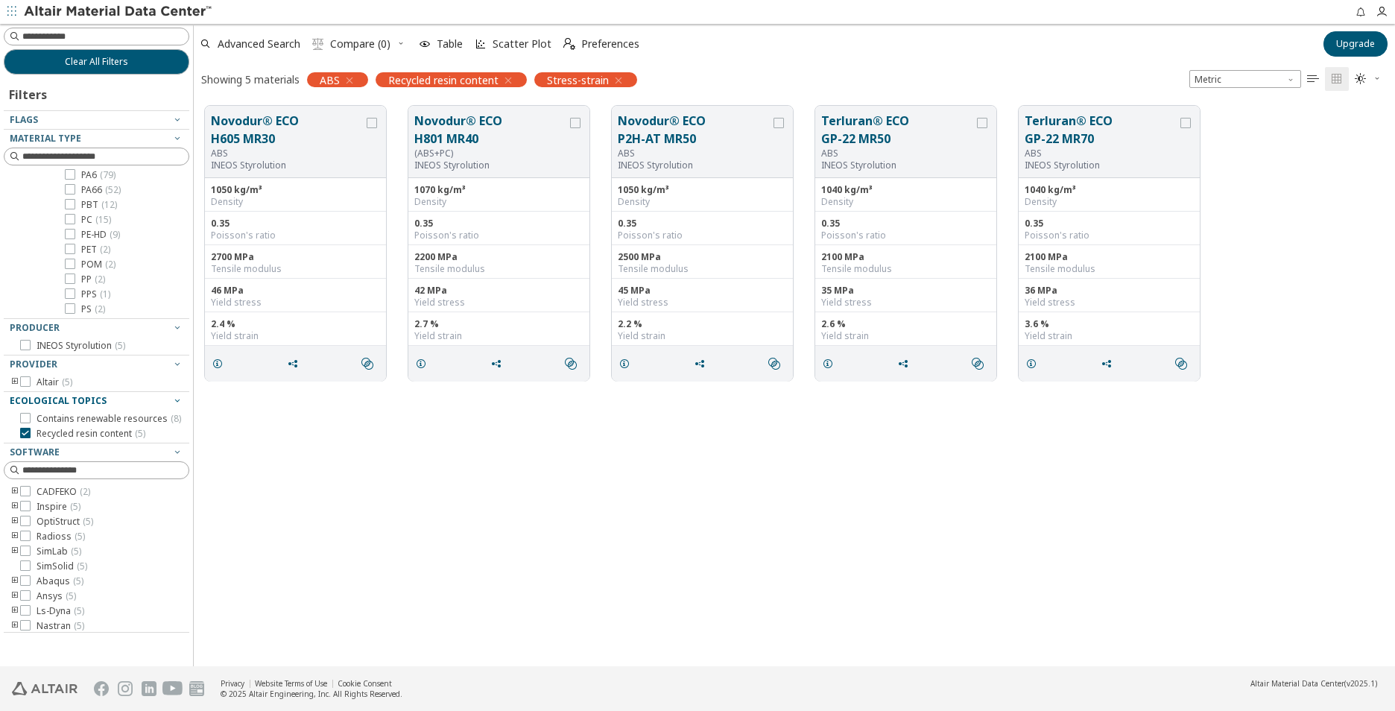
scroll to position [560, 1190]
click at [485, 139] on button "Novodur® ECO H801 MR40" at bounding box center [490, 130] width 153 height 36
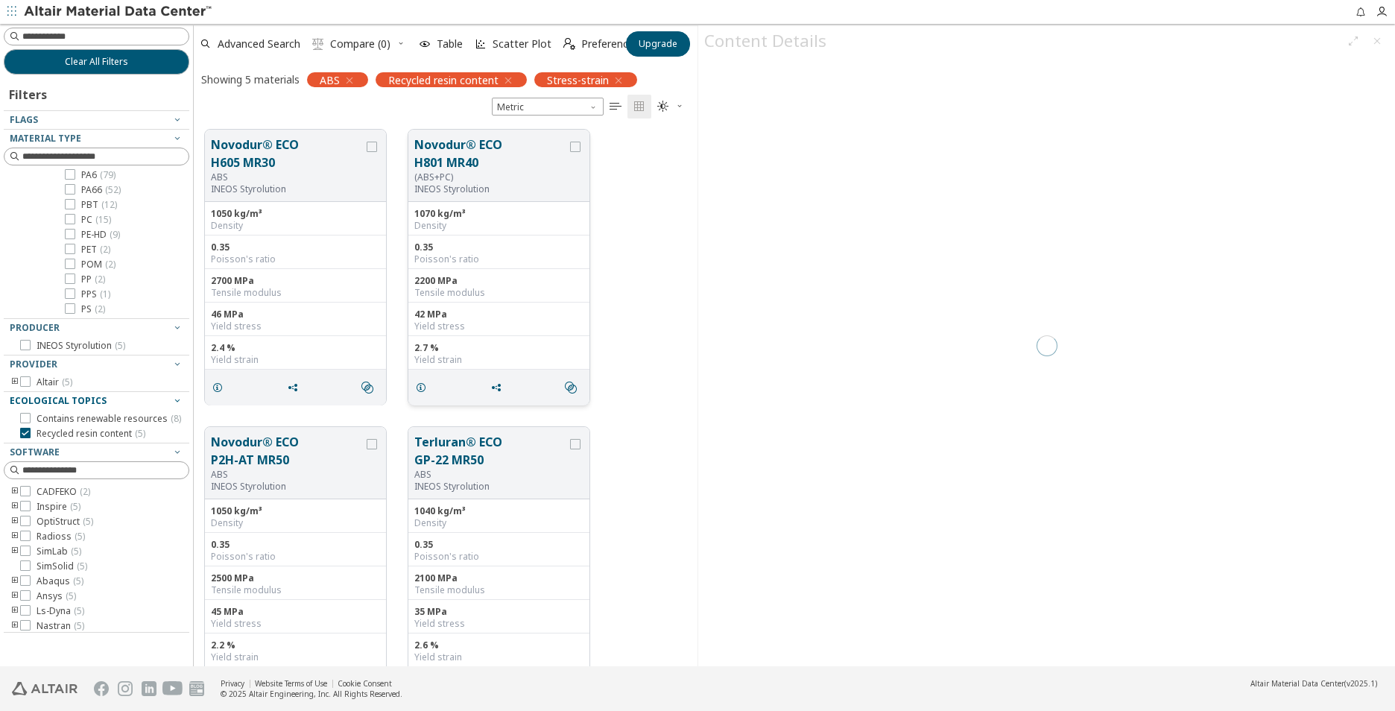
scroll to position [536, 493]
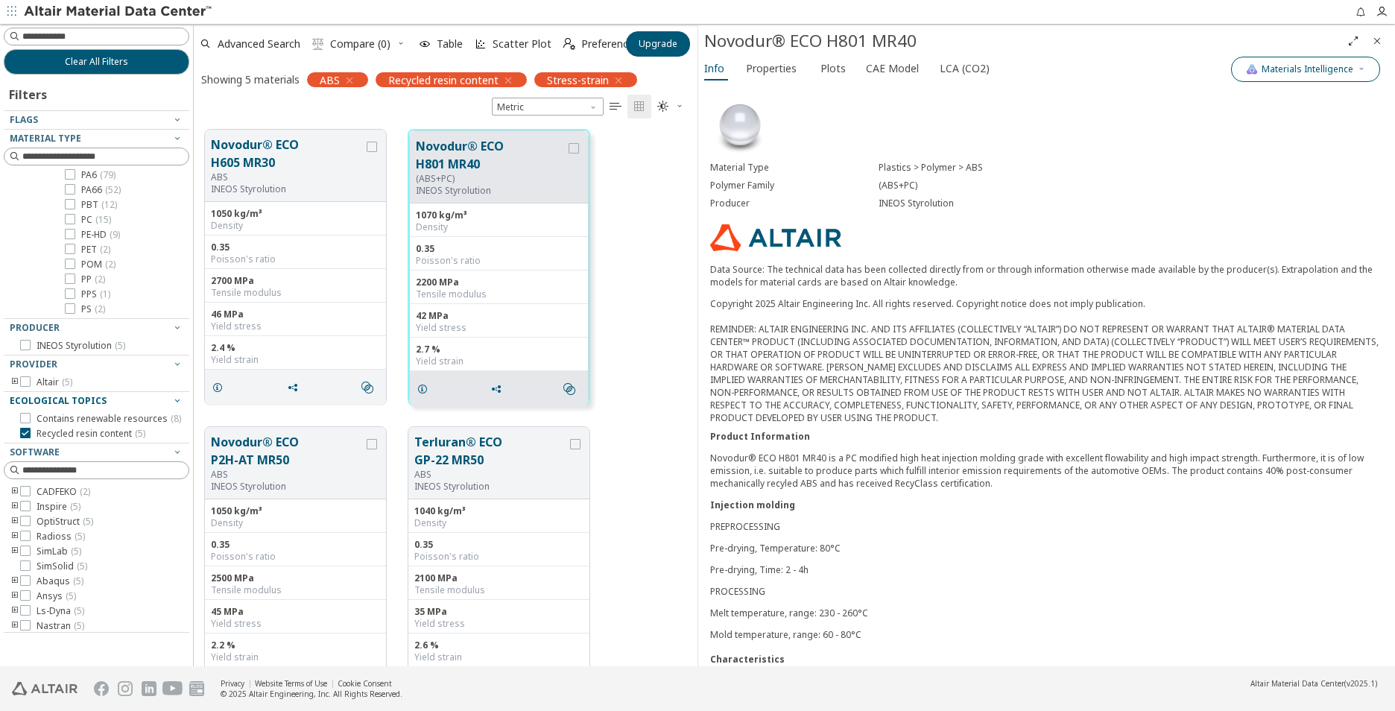
click at [1302, 74] on span "Materials Intelligence" at bounding box center [1307, 69] width 92 height 12
click at [1153, 69] on div "Info Properties Plots CAE Model LCA (CO2)" at bounding box center [964, 71] width 533 height 28
click at [778, 69] on span "Properties" at bounding box center [771, 69] width 51 height 24
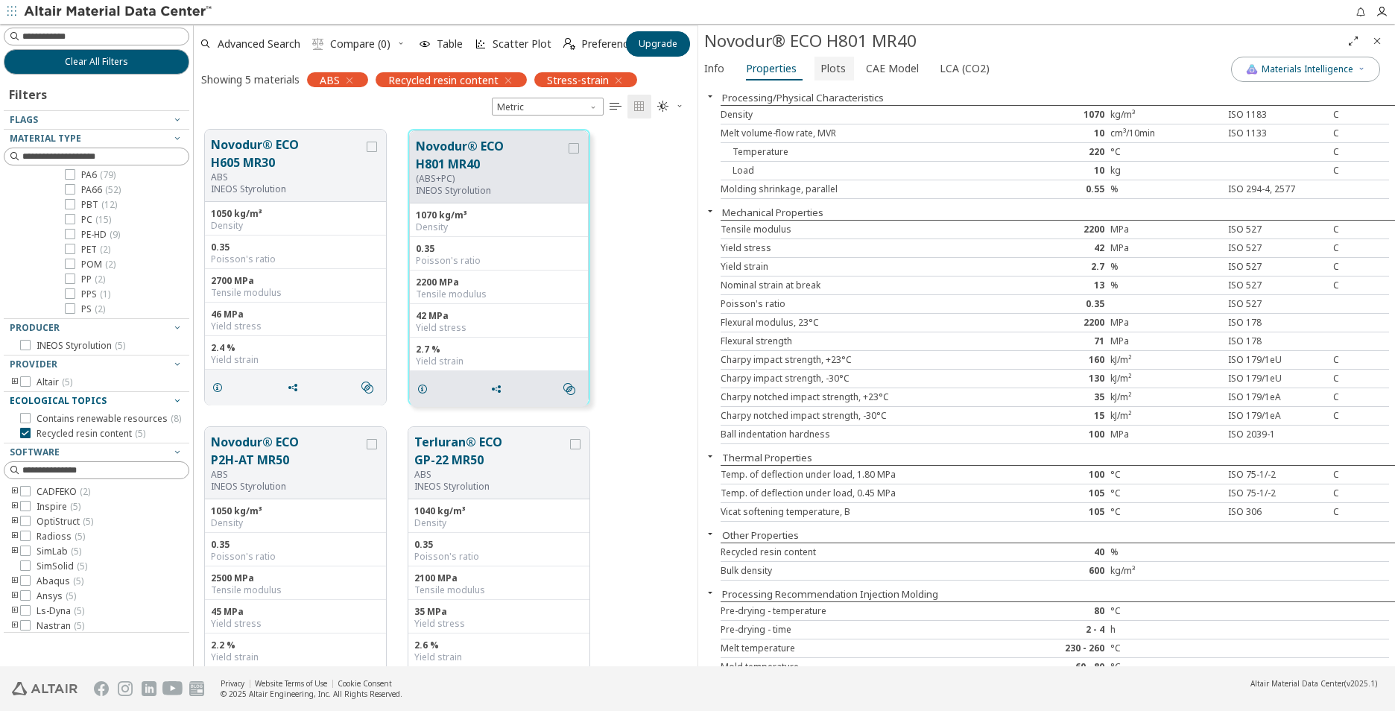
click at [831, 72] on span "Plots" at bounding box center [832, 69] width 25 height 24
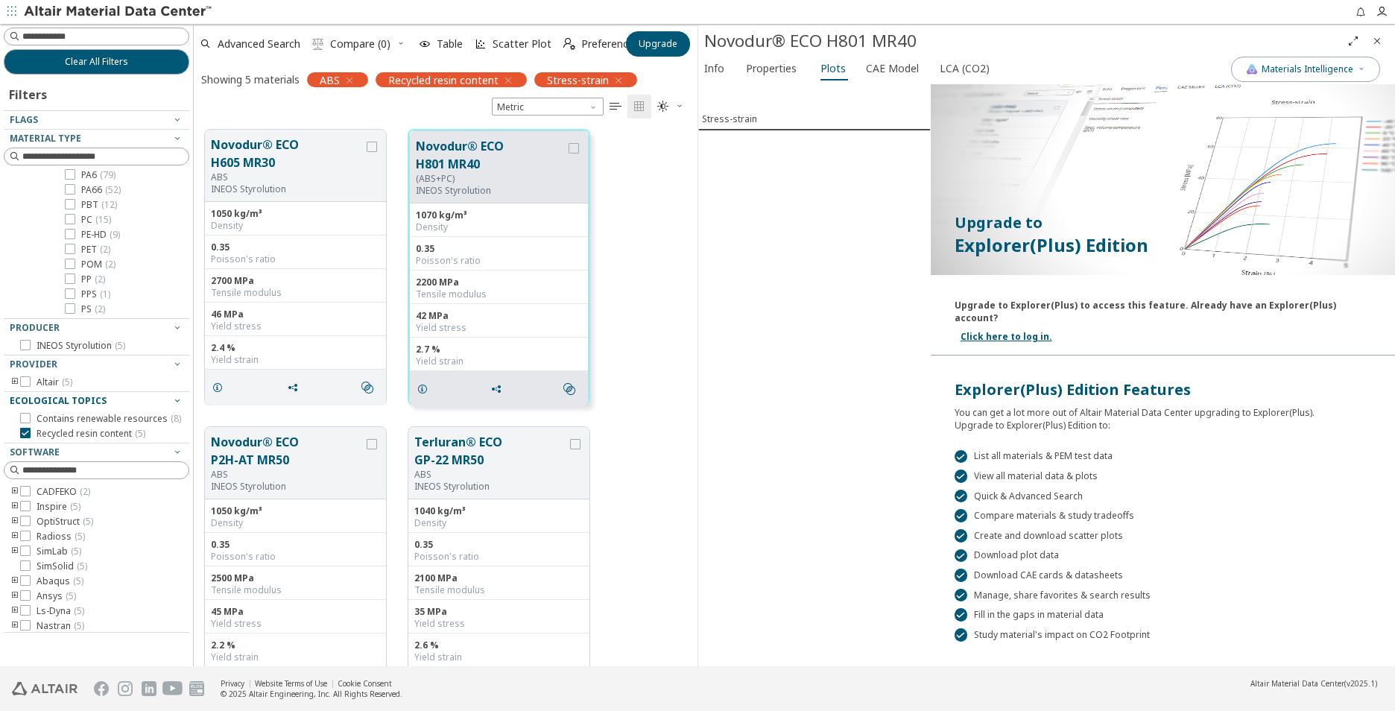
click at [1377, 48] on span "Close" at bounding box center [1377, 41] width 18 height 24
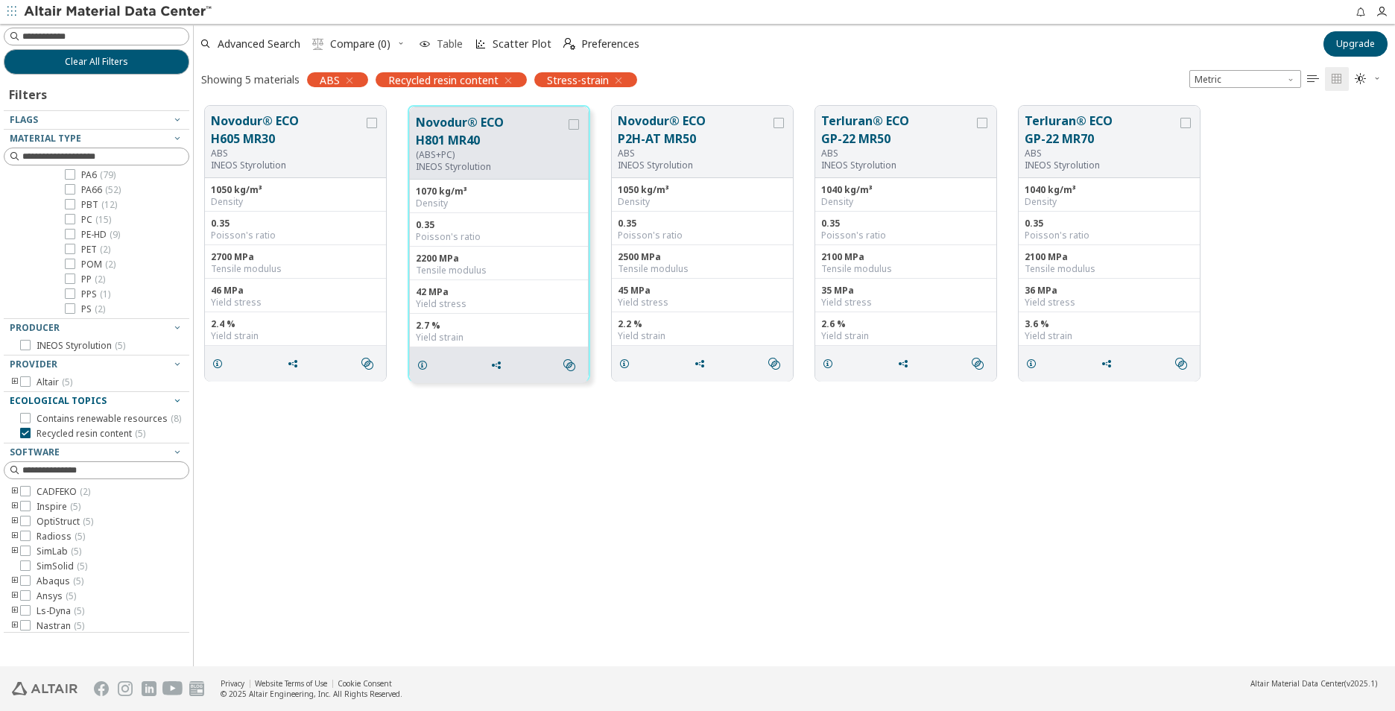
click at [443, 43] on span "Table" at bounding box center [450, 44] width 26 height 10
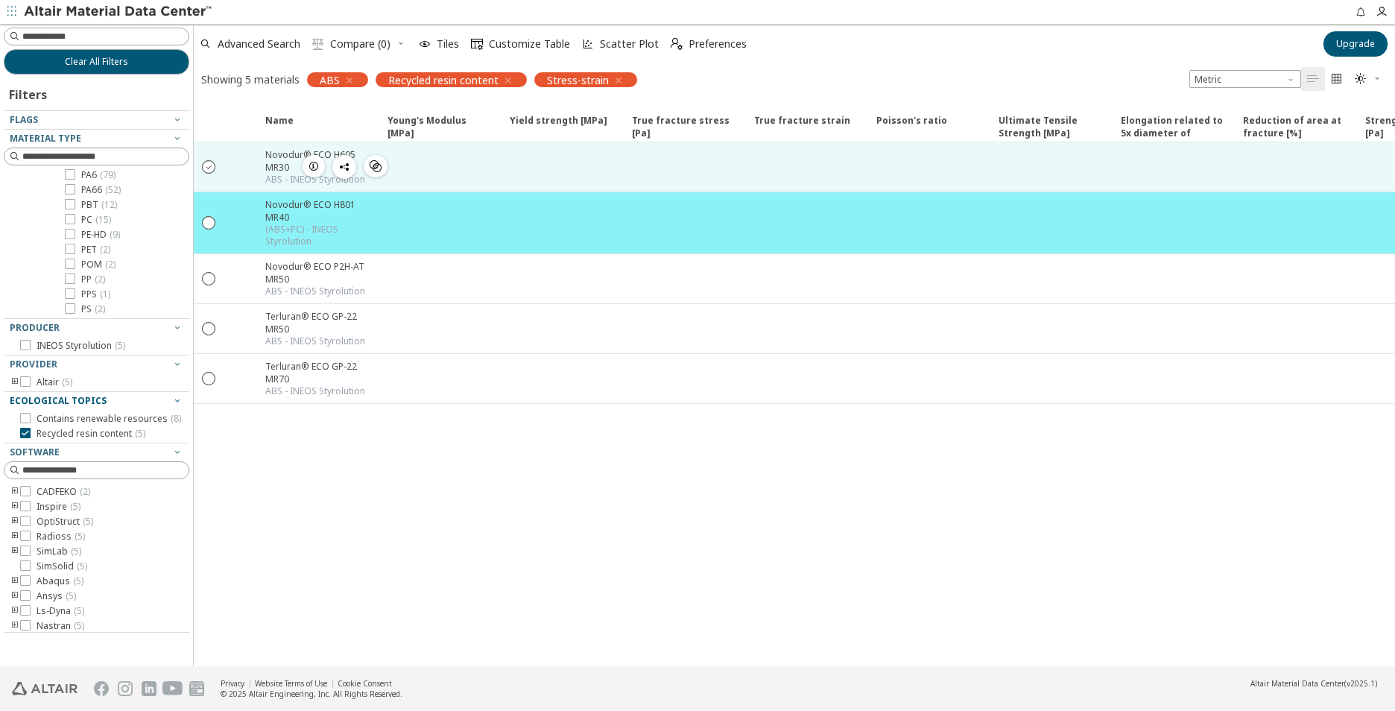
click at [212, 168] on icon "" at bounding box center [209, 165] width 13 height 13
click at [550, 48] on span "Customize Table" at bounding box center [529, 44] width 81 height 10
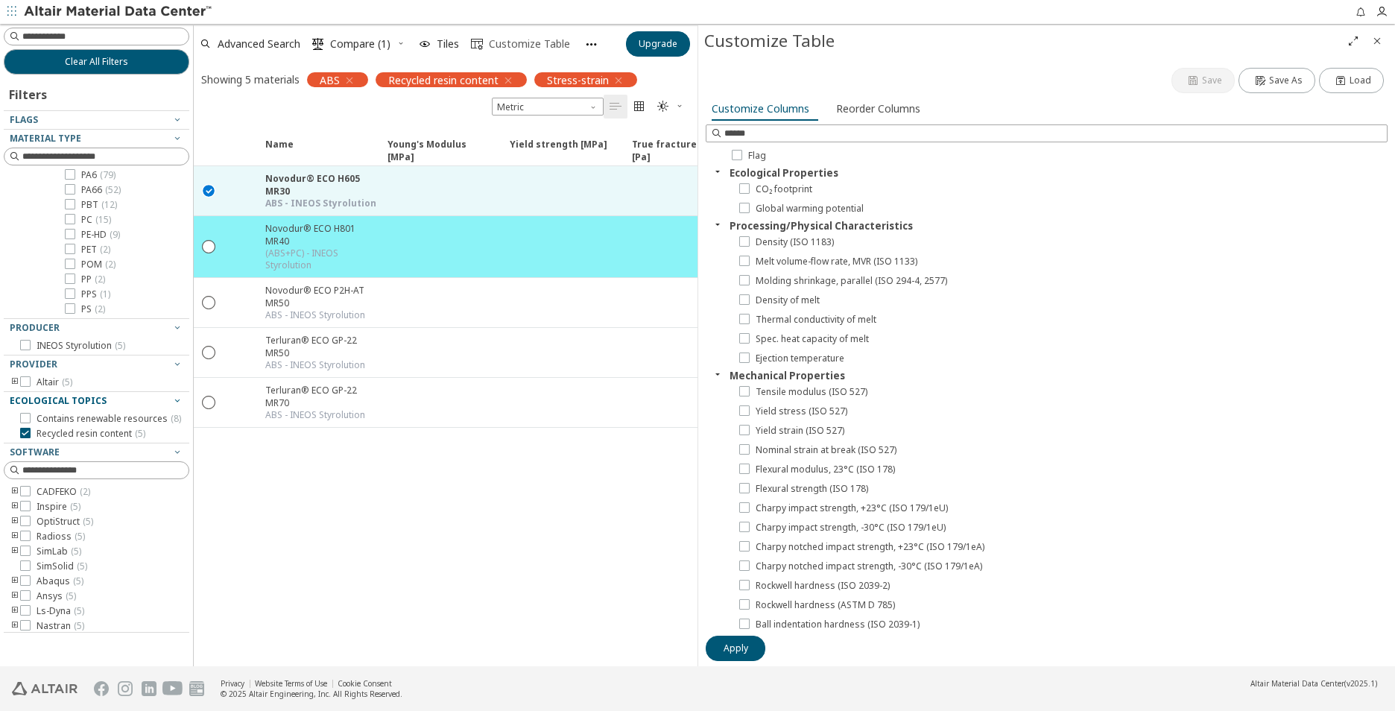
click at [550, 48] on span "Customize Table" at bounding box center [529, 44] width 81 height 10
click at [1372, 45] on icon "Close" at bounding box center [1377, 41] width 12 height 12
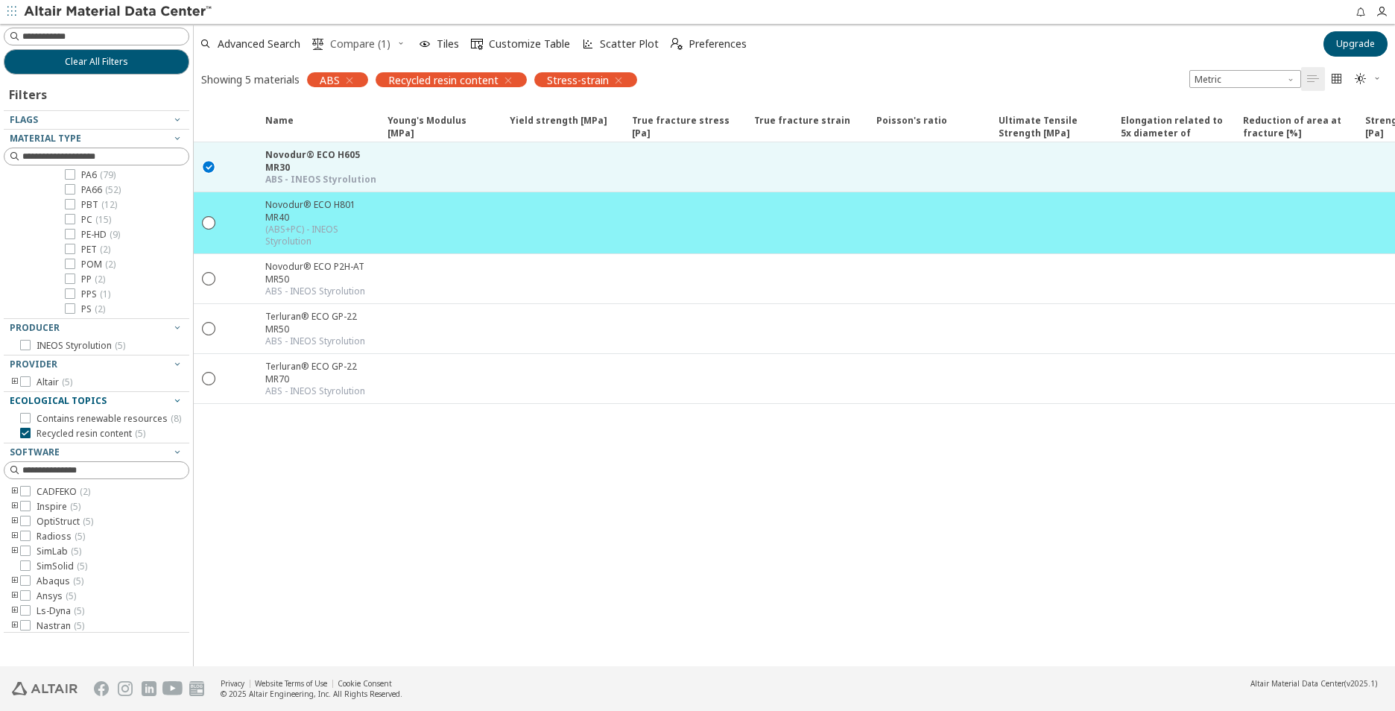
click at [365, 49] on span "Compare (1)" at bounding box center [360, 44] width 60 height 10
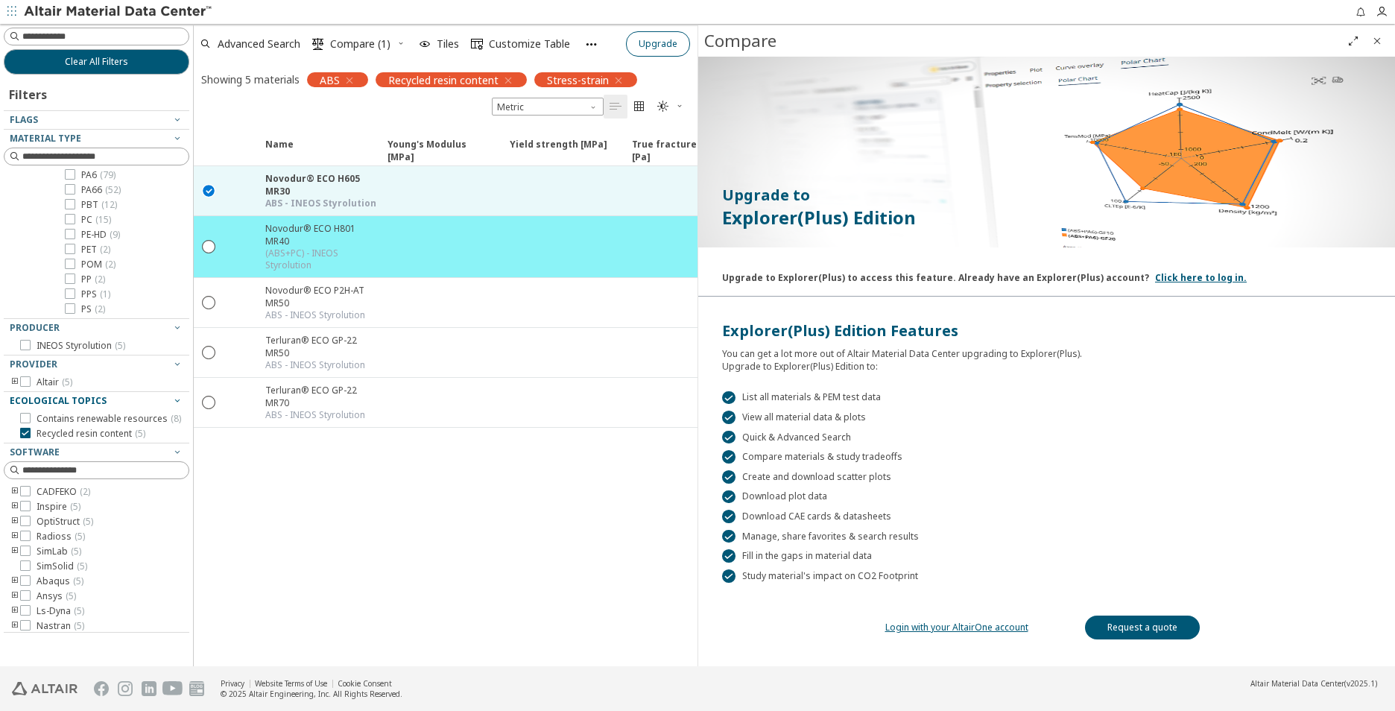
click at [1378, 39] on icon "Close" at bounding box center [1377, 41] width 12 height 12
